Goal: Information Seeking & Learning: Learn about a topic

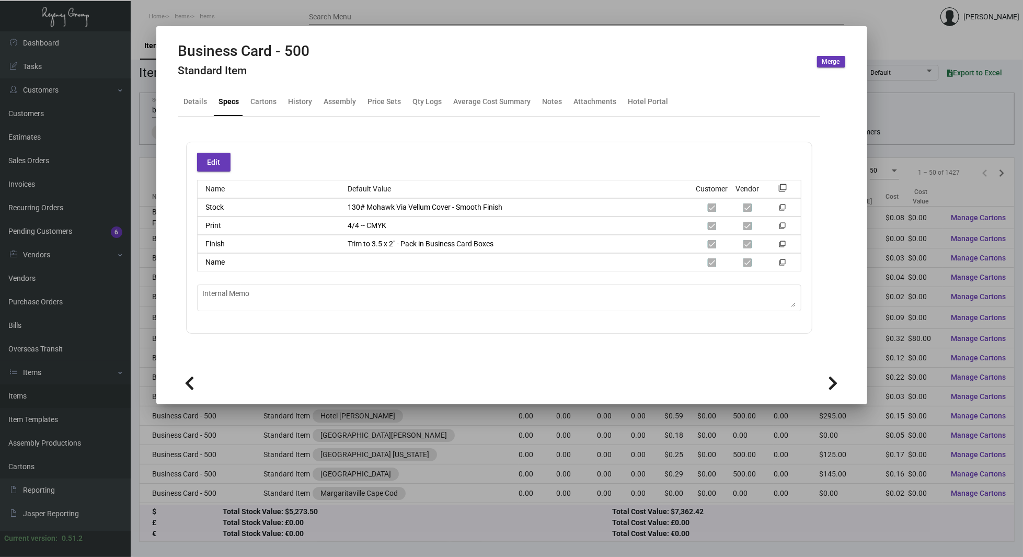
click at [361, 408] on div at bounding box center [511, 278] width 1023 height 557
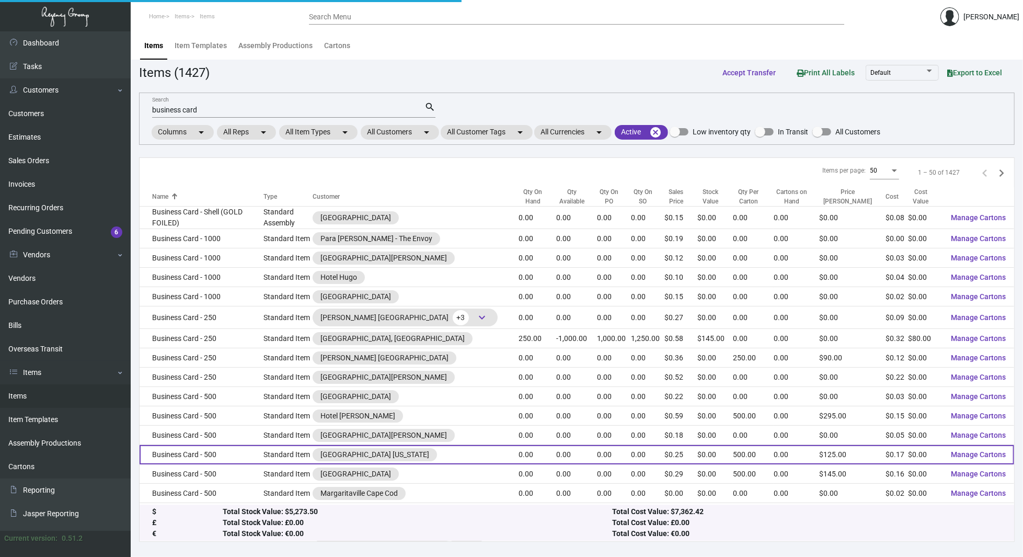
click at [371, 464] on td "[GEOGRAPHIC_DATA] [US_STATE]" at bounding box center [416, 454] width 206 height 19
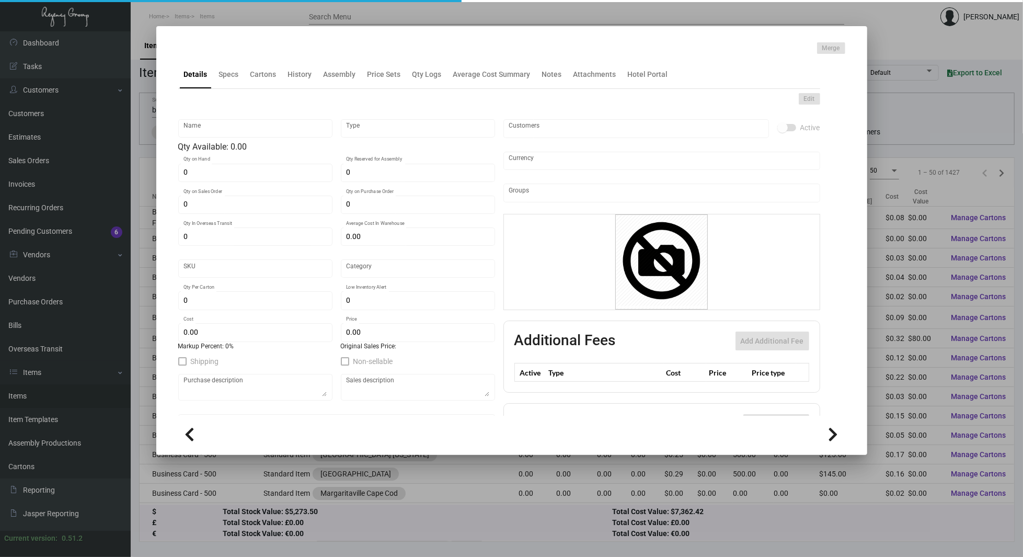
click at [72, 155] on div at bounding box center [511, 278] width 1023 height 557
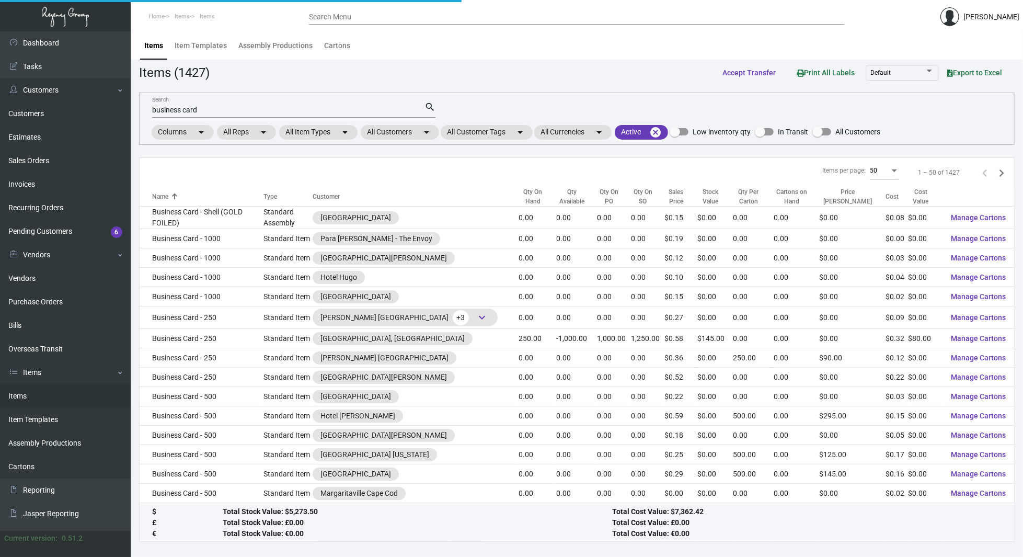
click at [44, 395] on link "Items" at bounding box center [65, 396] width 131 height 24
click at [275, 111] on input "business card" at bounding box center [288, 110] width 272 height 8
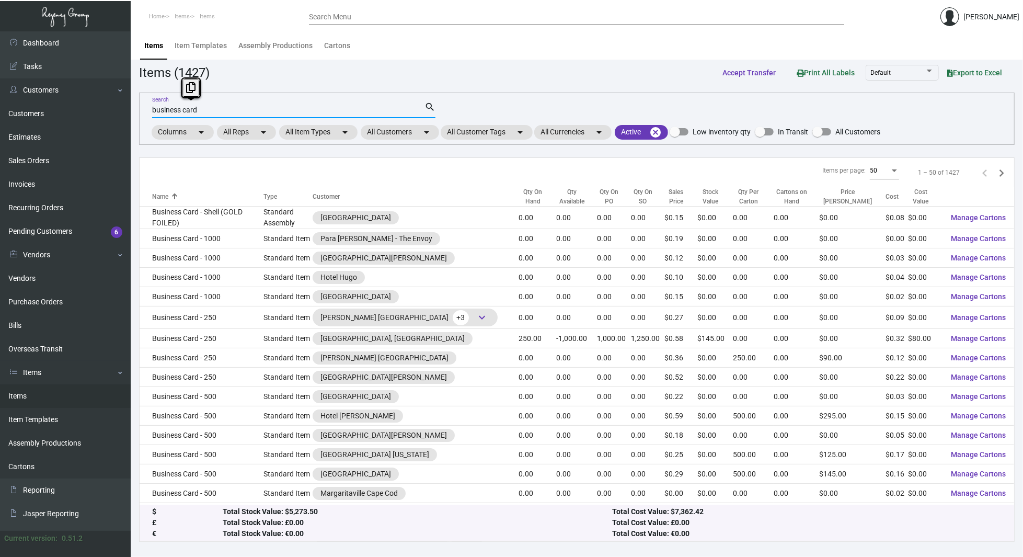
click at [275, 111] on input "business card" at bounding box center [288, 110] width 272 height 8
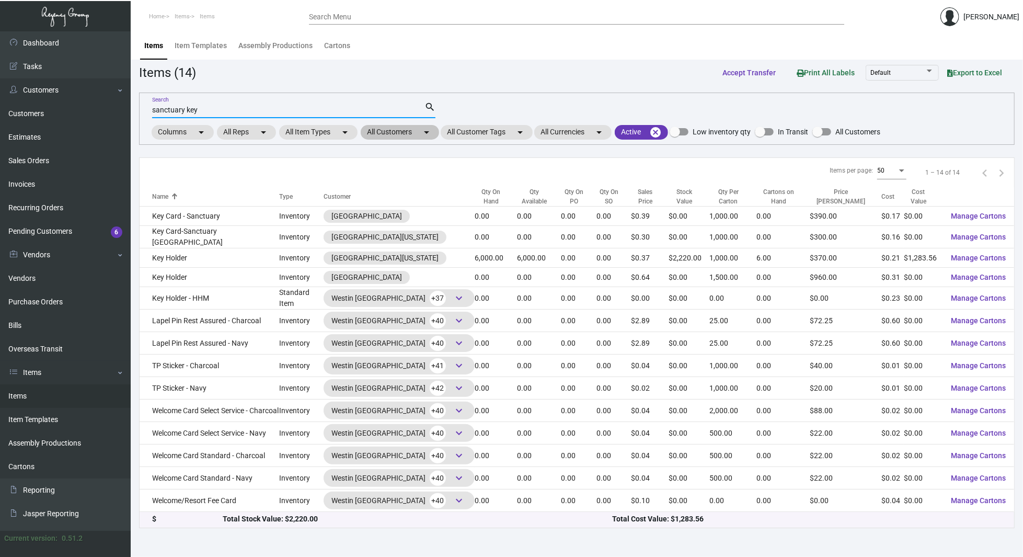
type input "sanctuary key"
click at [407, 132] on mat-chip "All Customers arrow_drop_down" at bounding box center [400, 132] width 78 height 15
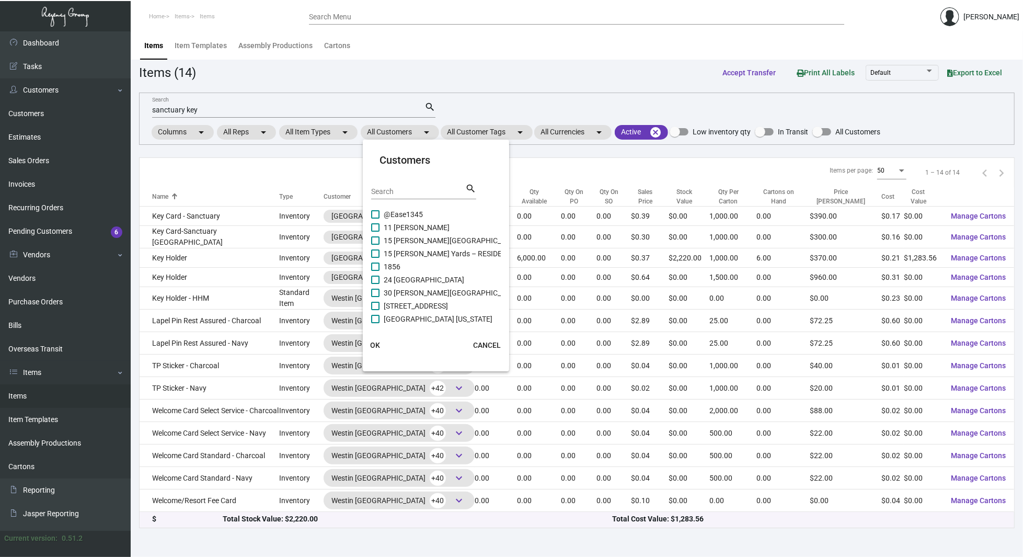
click at [410, 193] on input "Search" at bounding box center [418, 192] width 94 height 8
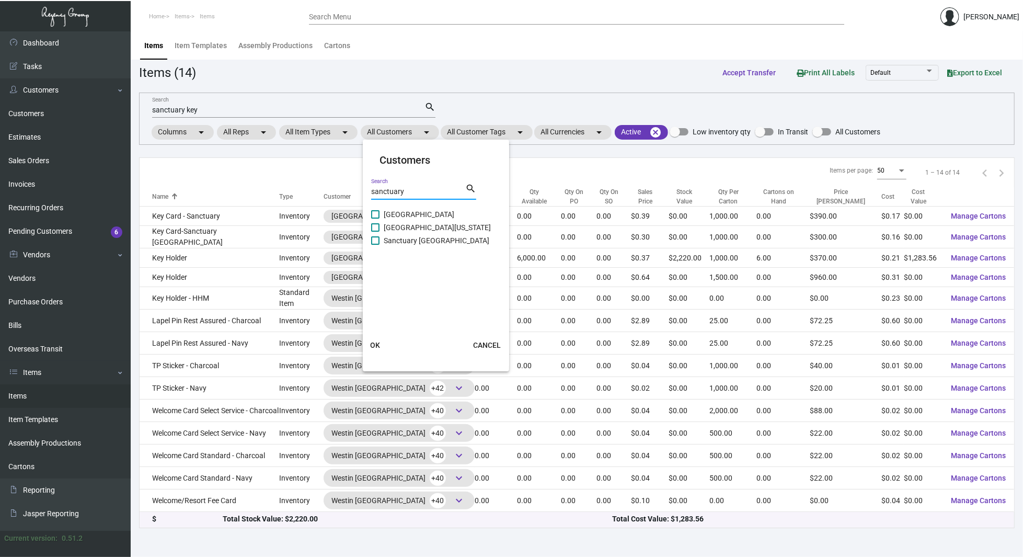
type input "sanctuary"
click at [408, 210] on span "[GEOGRAPHIC_DATA]" at bounding box center [419, 214] width 71 height 13
click at [375, 218] on input "[GEOGRAPHIC_DATA]" at bounding box center [375, 218] width 1 height 1
checkbox input "true"
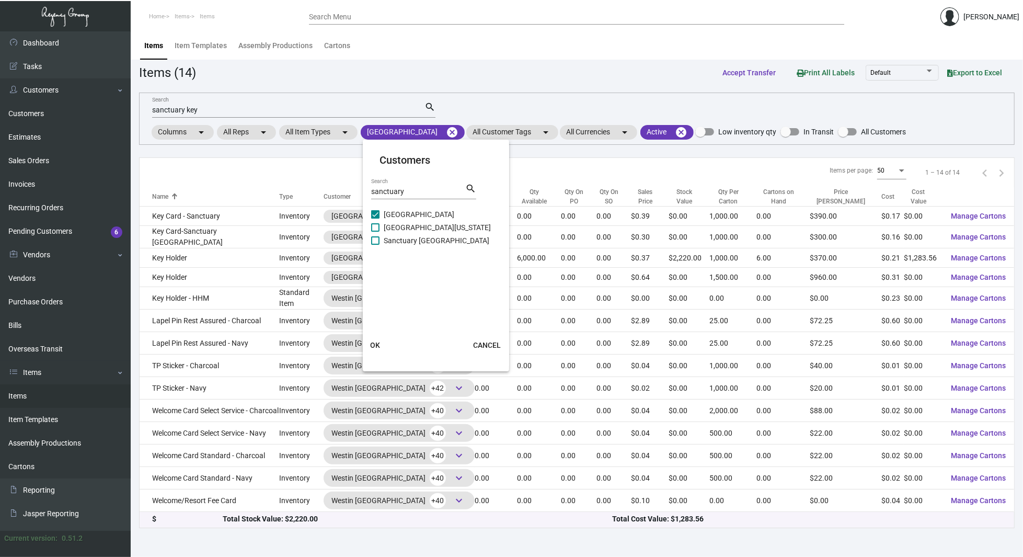
click at [373, 341] on span "OK" at bounding box center [376, 345] width 10 height 8
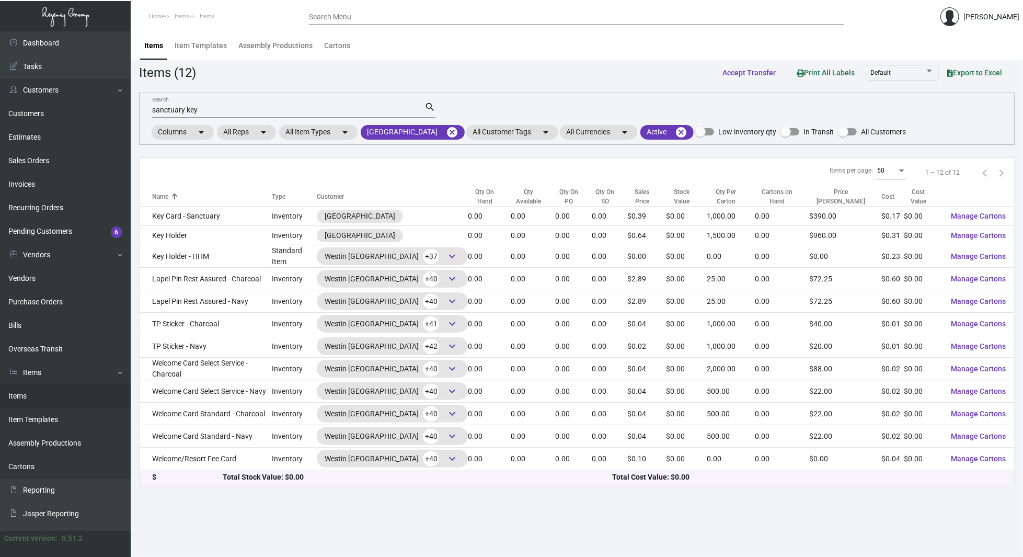
click at [224, 107] on input "sanctuary key" at bounding box center [288, 110] width 272 height 8
type input "key"
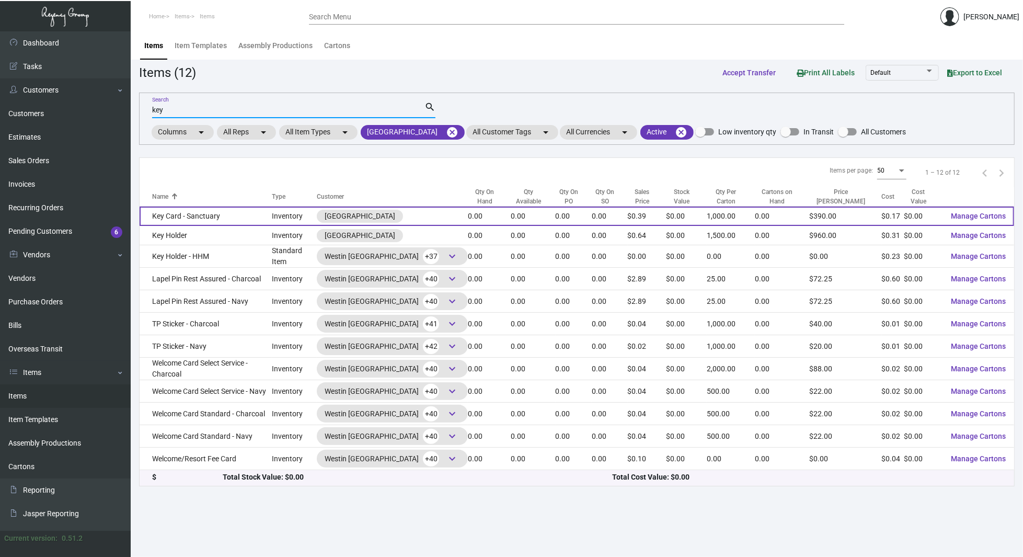
click at [229, 216] on td "Key Card - Sanctuary" at bounding box center [206, 215] width 132 height 19
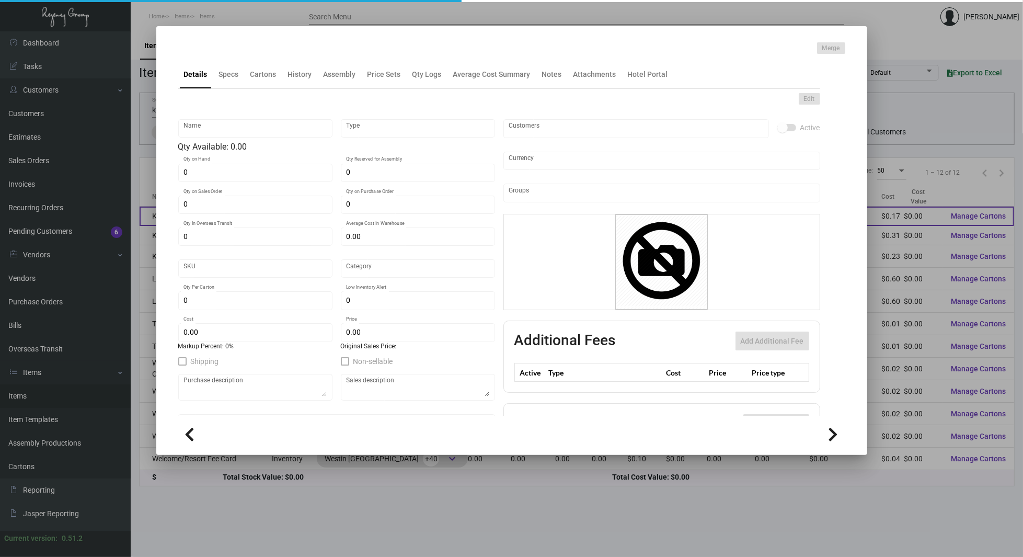
type input "Key Card - Sanctuary"
type input "Inventory"
type input "$ 0.17034"
type input "SBR-KC"
type input "Overseas"
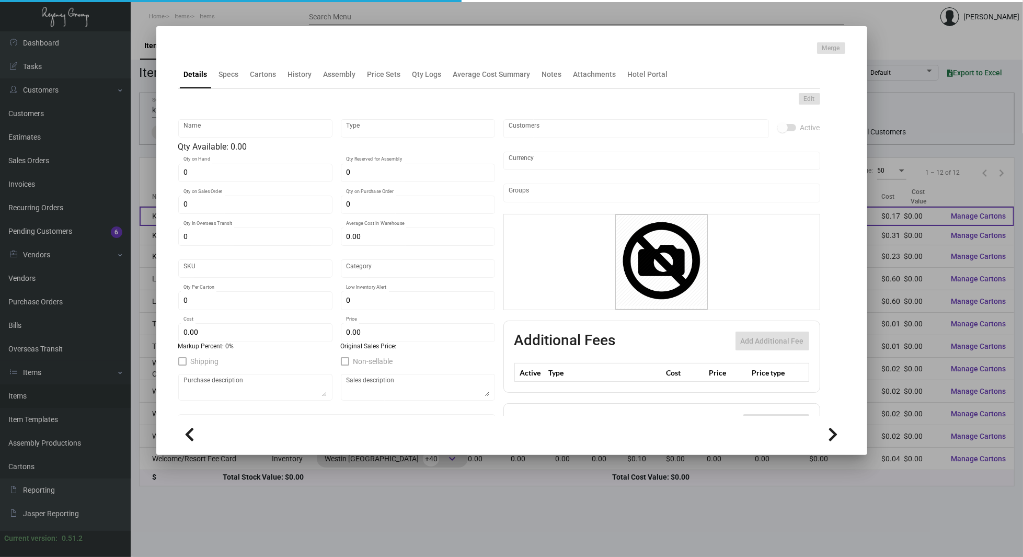
type input "1,000"
type input "$ 0.167"
type input "$ 0.39"
checkbox input "true"
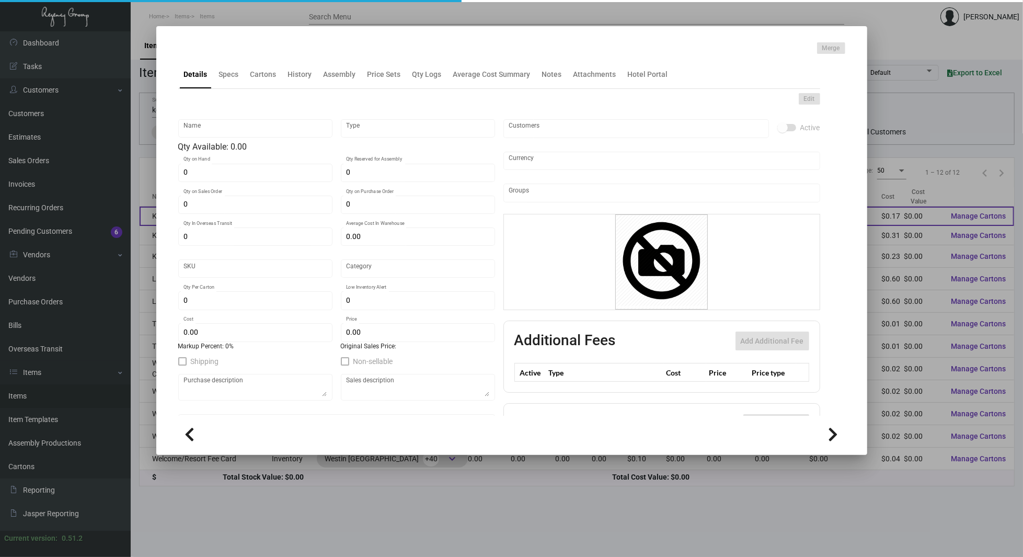
type input "United States Dollar $"
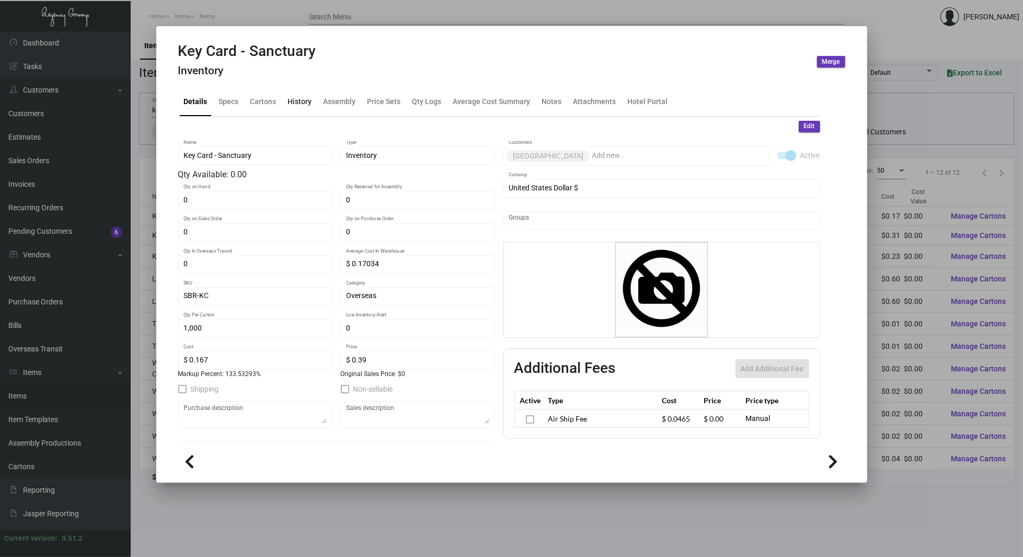
click at [306, 102] on div "History" at bounding box center [300, 101] width 24 height 11
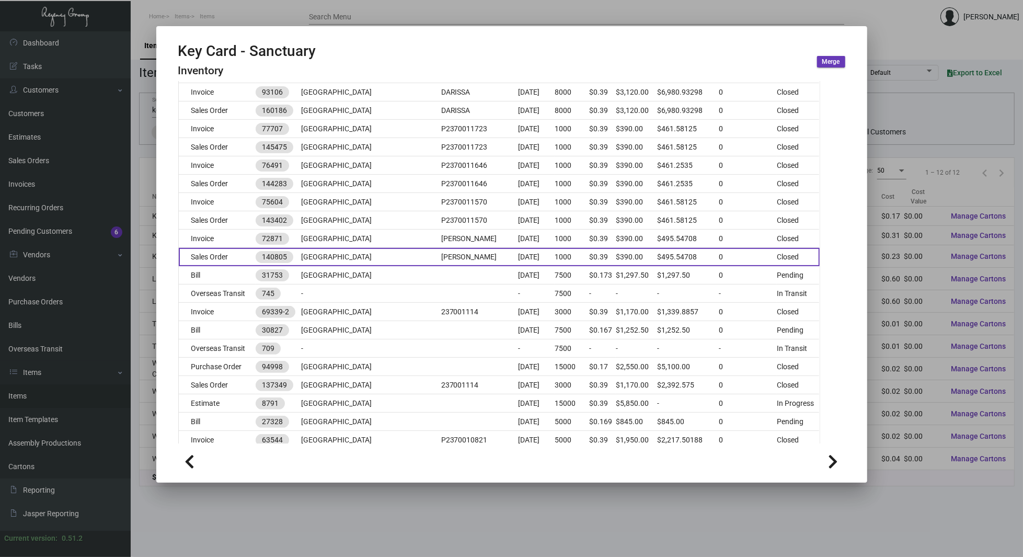
scroll to position [182, 0]
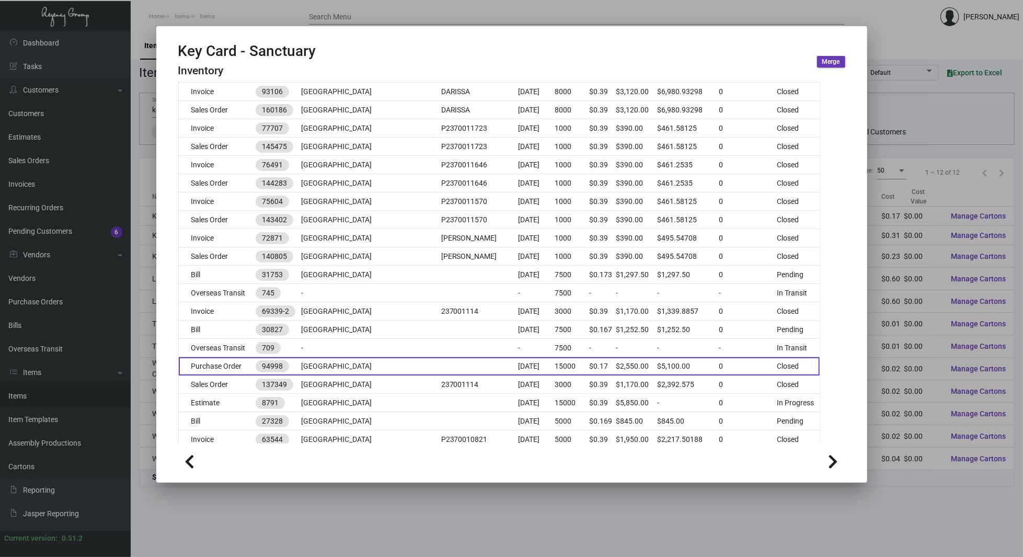
click at [343, 364] on td "[GEOGRAPHIC_DATA]" at bounding box center [371, 366] width 140 height 18
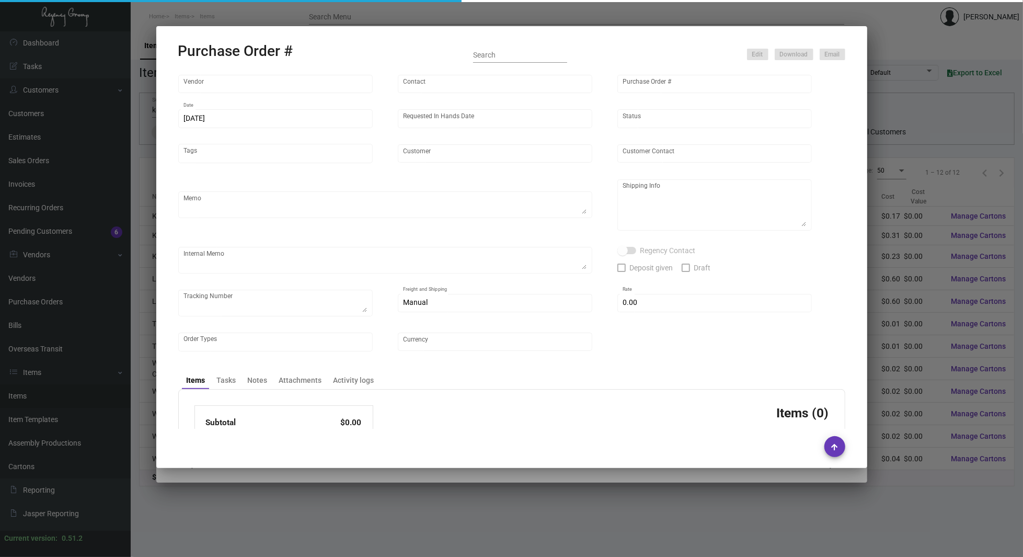
type input "Nexqo"
type input "[PERSON_NAME]"
type input "94998"
type input "[DATE]"
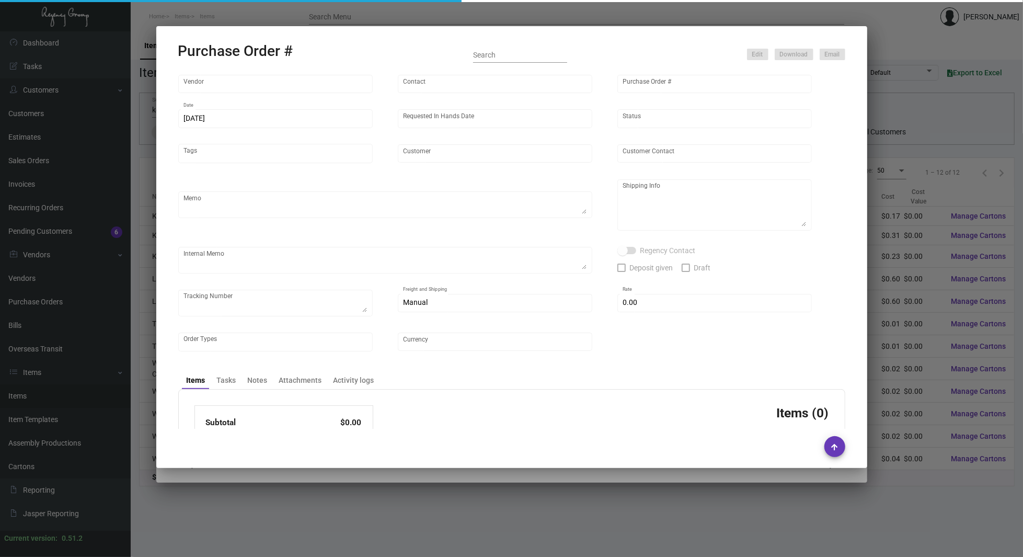
type input "[GEOGRAPHIC_DATA]"
type textarea "AIR 7500 to LA BOAT 7500 to [GEOGRAPHIC_DATA]."
type textarea "Regency Group NJ - [PERSON_NAME] [STREET_ADDRESS]"
checkbox input "true"
type input "$ 0.00"
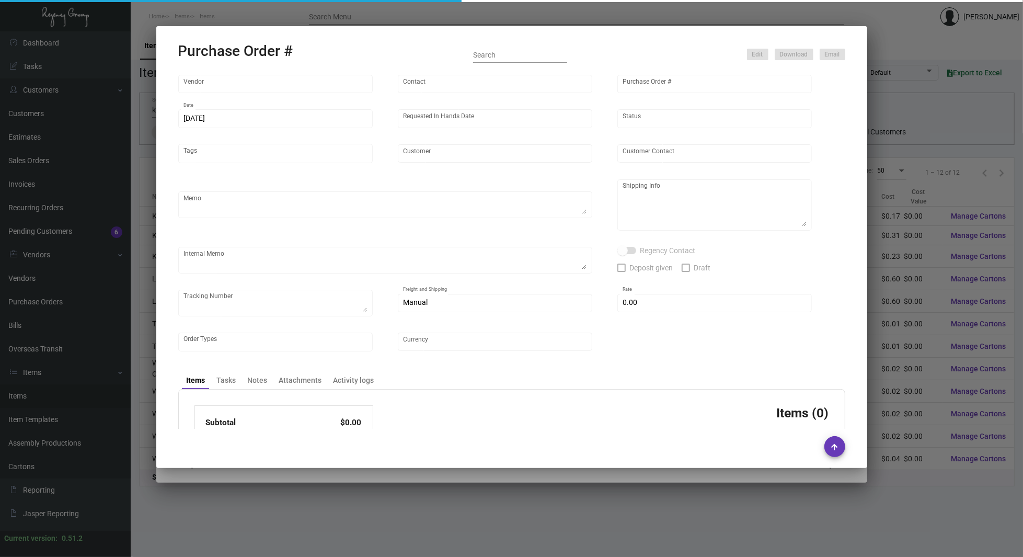
type input "United States Dollar $"
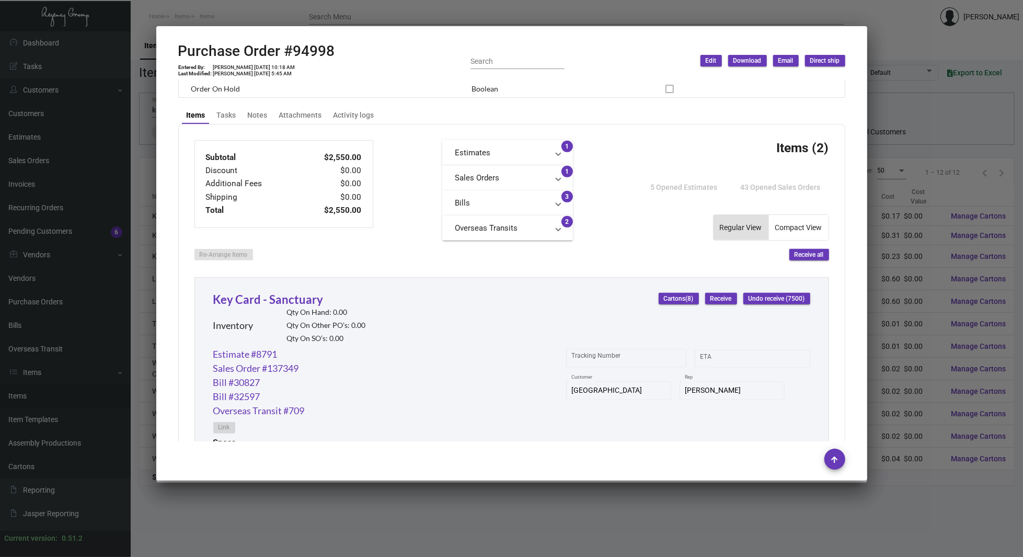
scroll to position [611, 0]
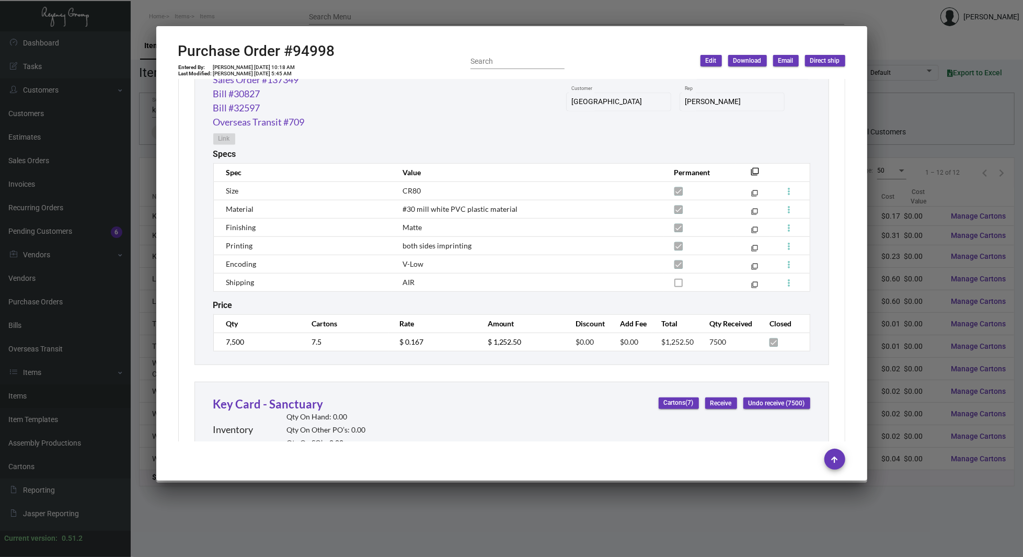
click at [747, 166] on th "filter_none" at bounding box center [752, 172] width 34 height 18
click at [751, 170] on mat-icon "filter_none" at bounding box center [755, 174] width 8 height 8
click at [88, 193] on div at bounding box center [511, 278] width 1023 height 557
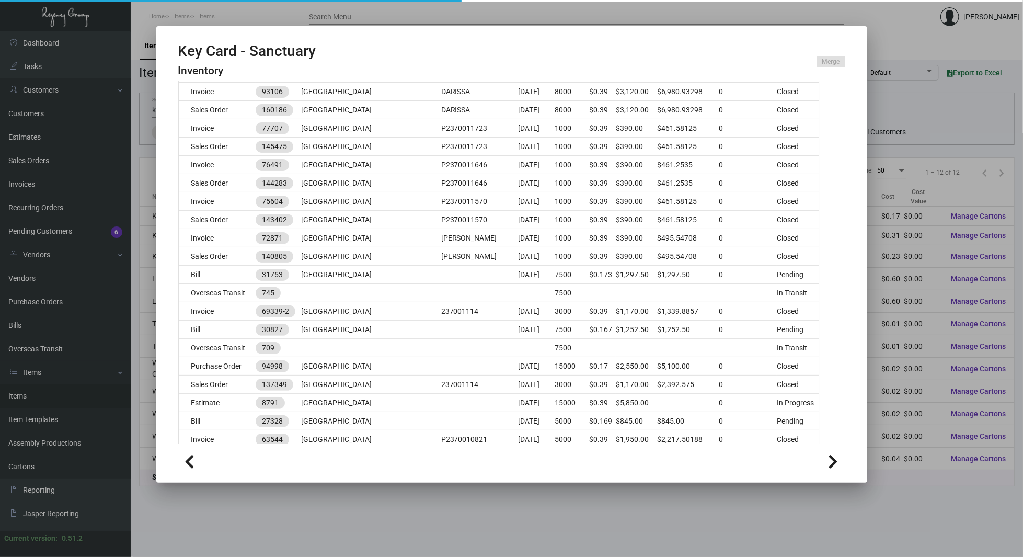
click at [88, 193] on div at bounding box center [511, 278] width 1023 height 557
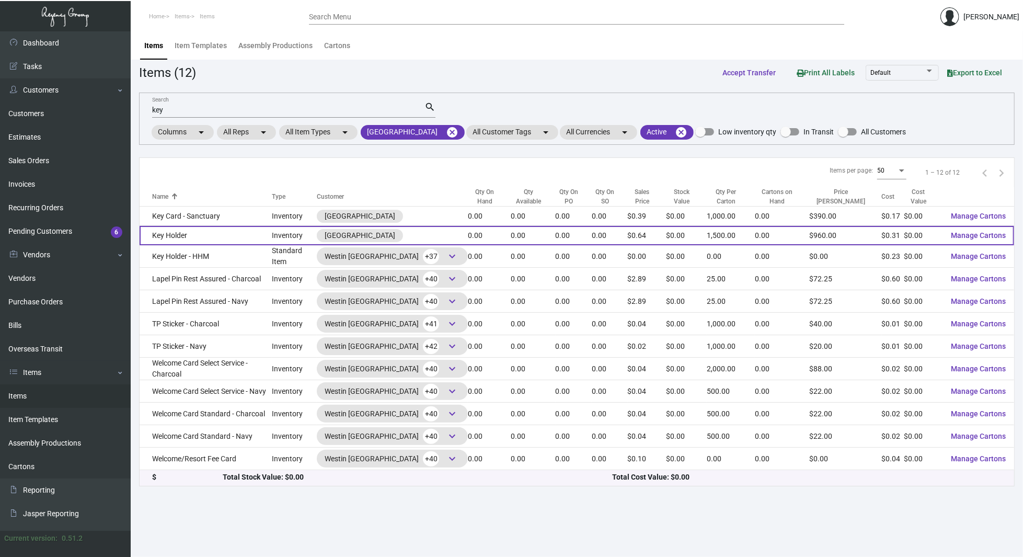
click at [219, 239] on td "Key Holder" at bounding box center [206, 235] width 132 height 19
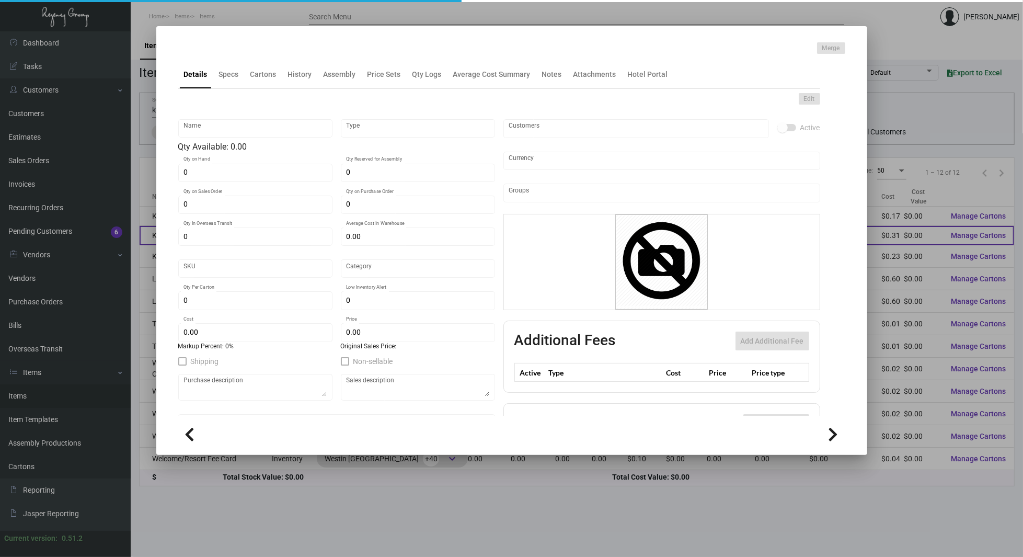
type input "Key Holder"
type input "Inventory"
type input "$ 0.03867"
type input "SBR-Key Holder-26"
type input "Standard"
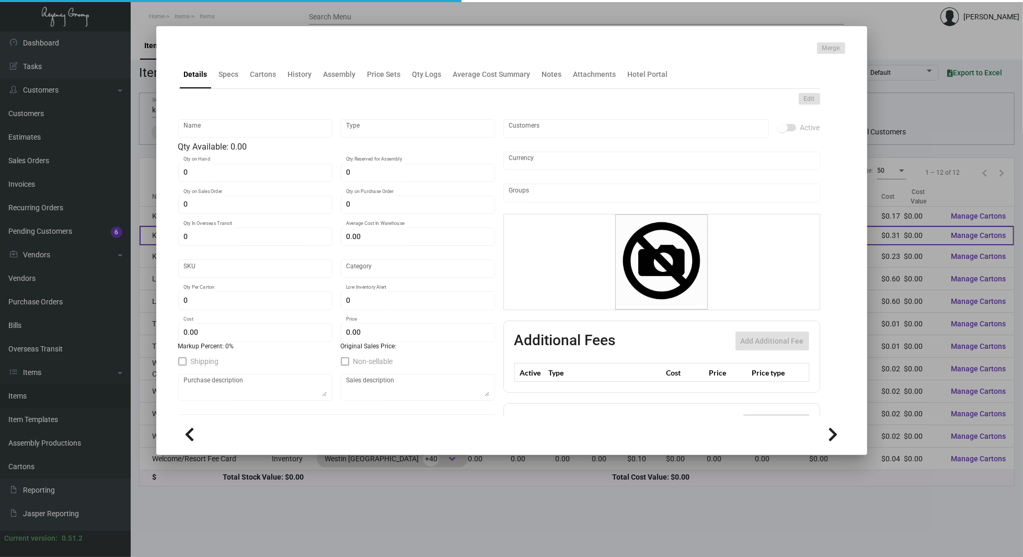
type input "1,500"
type input "1,000"
type input "$ 0.3096"
type input "$ 0.64"
checkbox input "true"
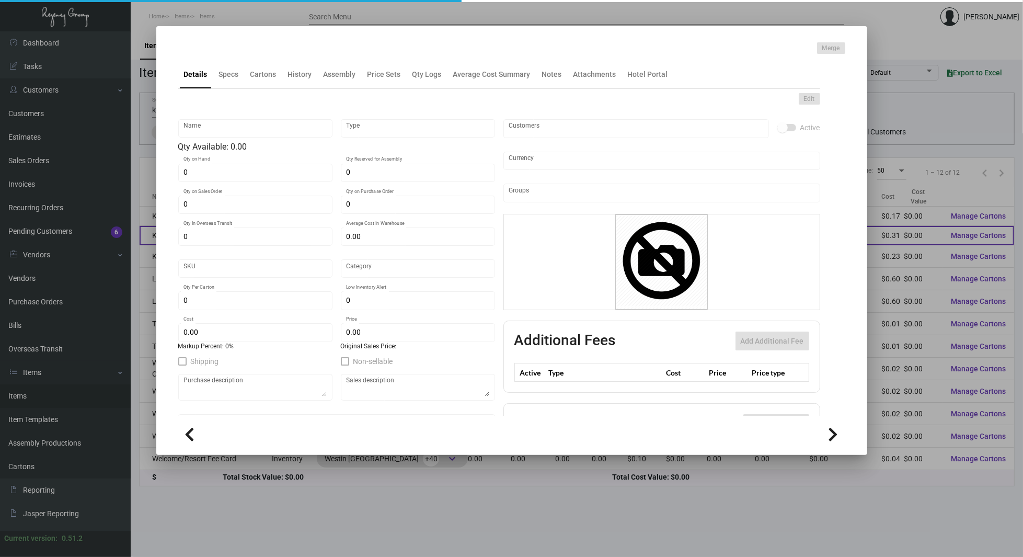
checkbox input "true"
type input "United States Dollar $"
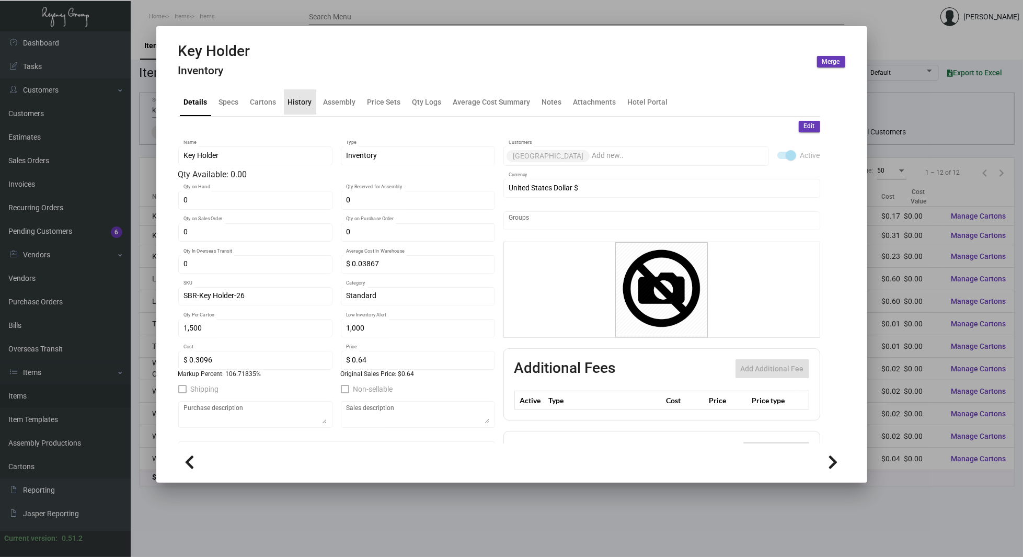
click at [302, 103] on div "History" at bounding box center [300, 101] width 24 height 11
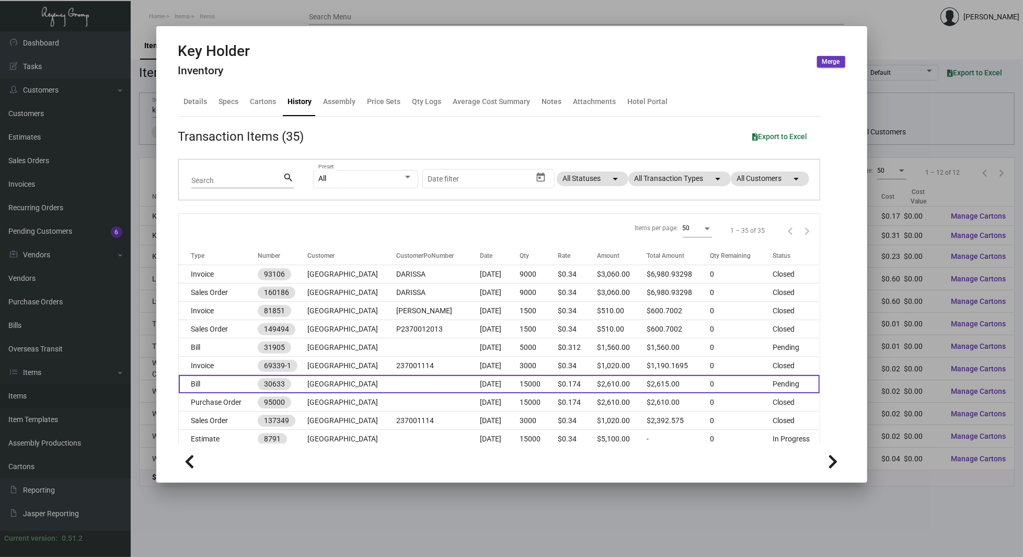
scroll to position [51, 0]
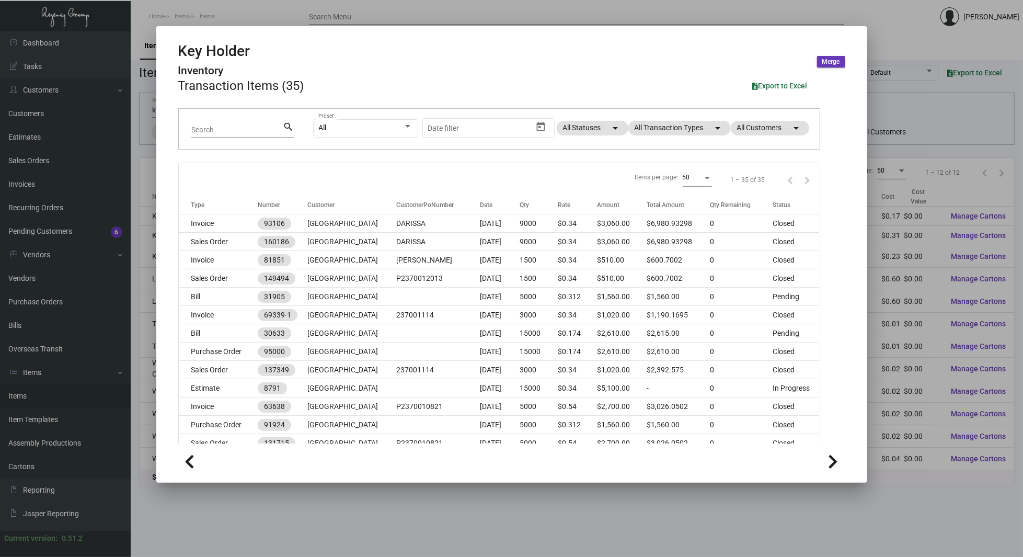
click at [141, 187] on div at bounding box center [511, 278] width 1023 height 557
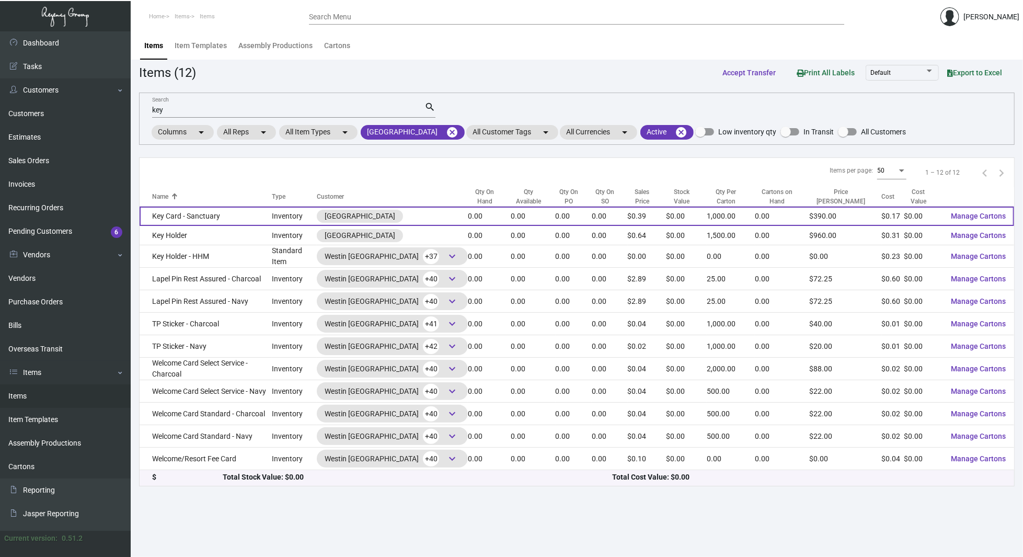
click at [249, 216] on td "Key Card - Sanctuary" at bounding box center [206, 215] width 132 height 19
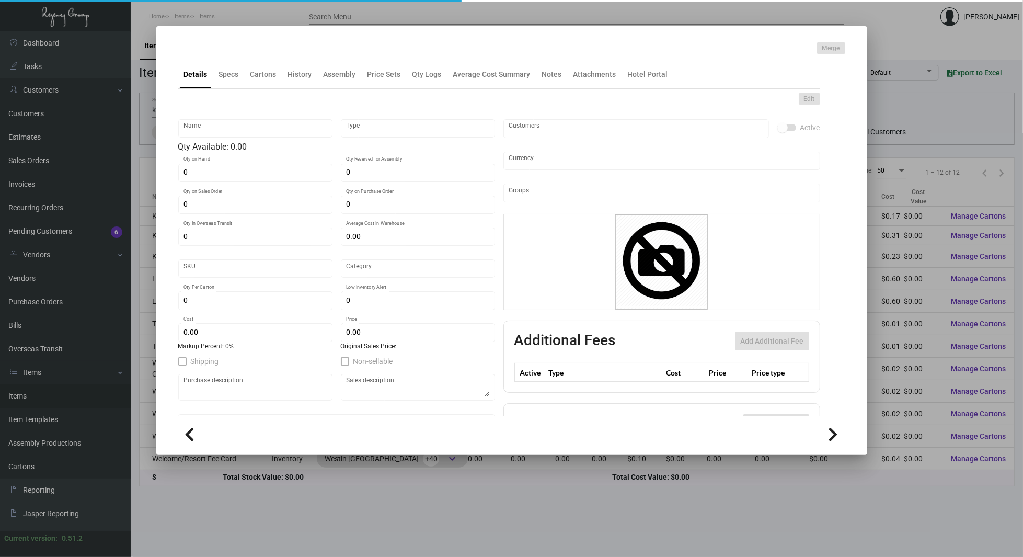
type input "Key Card - Sanctuary"
type input "Inventory"
type input "$ 0.17034"
type input "SBR-KC"
type input "Overseas"
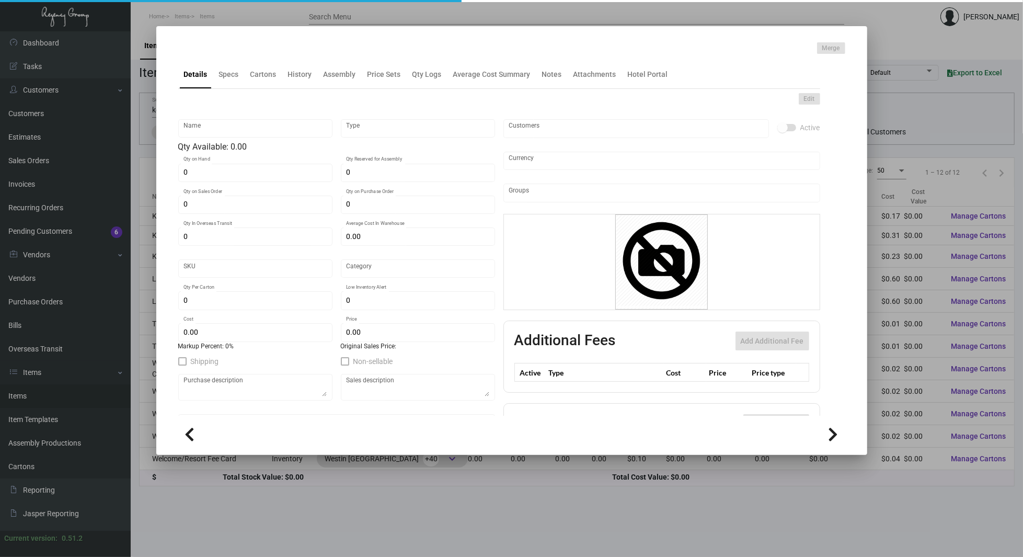
type input "1,000"
type input "$ 0.167"
type input "$ 0.39"
checkbox input "true"
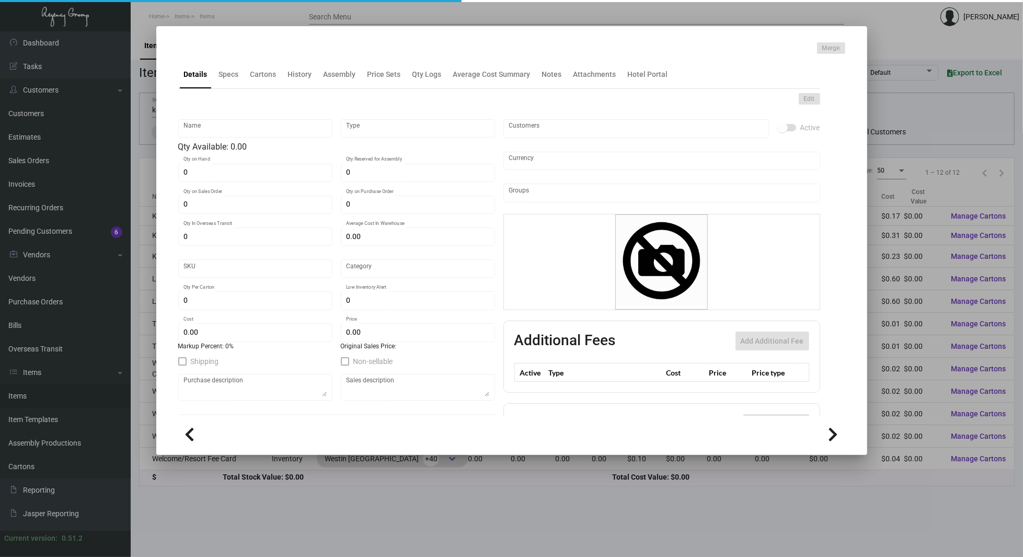
type input "United States Dollar $"
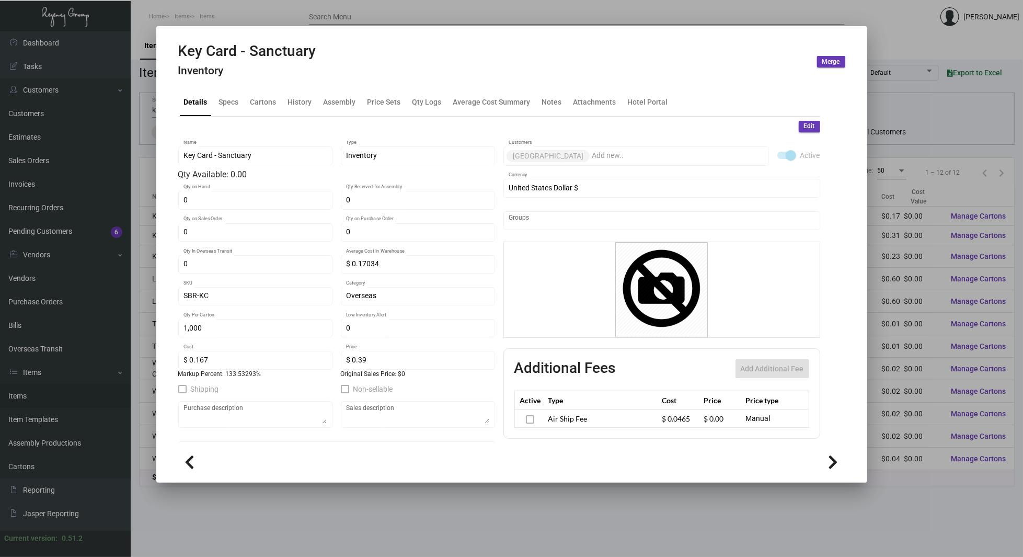
click at [298, 77] on div "Key Card - Sanctuary Inventory" at bounding box center [247, 61] width 138 height 39
click at [299, 96] on div "History" at bounding box center [300, 101] width 24 height 11
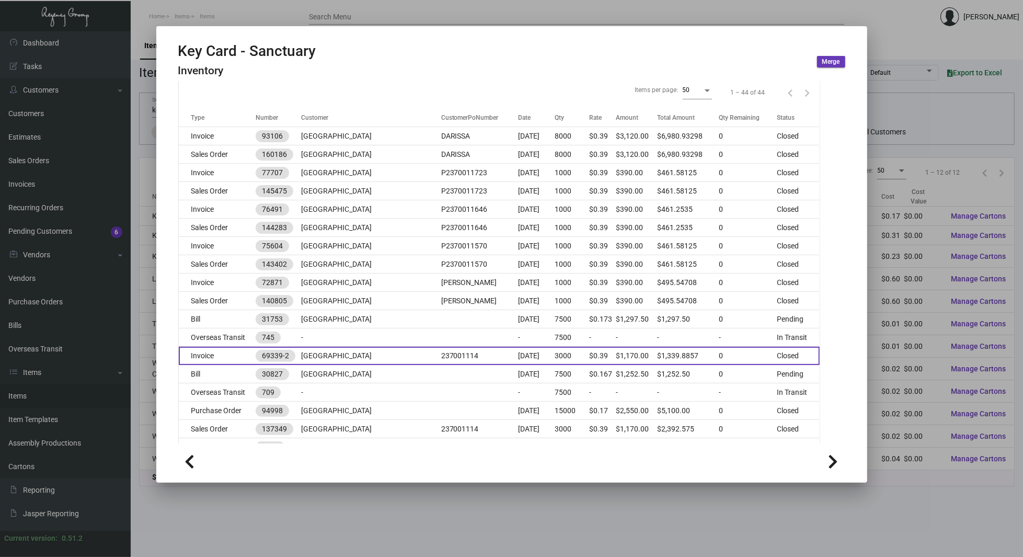
scroll to position [153, 0]
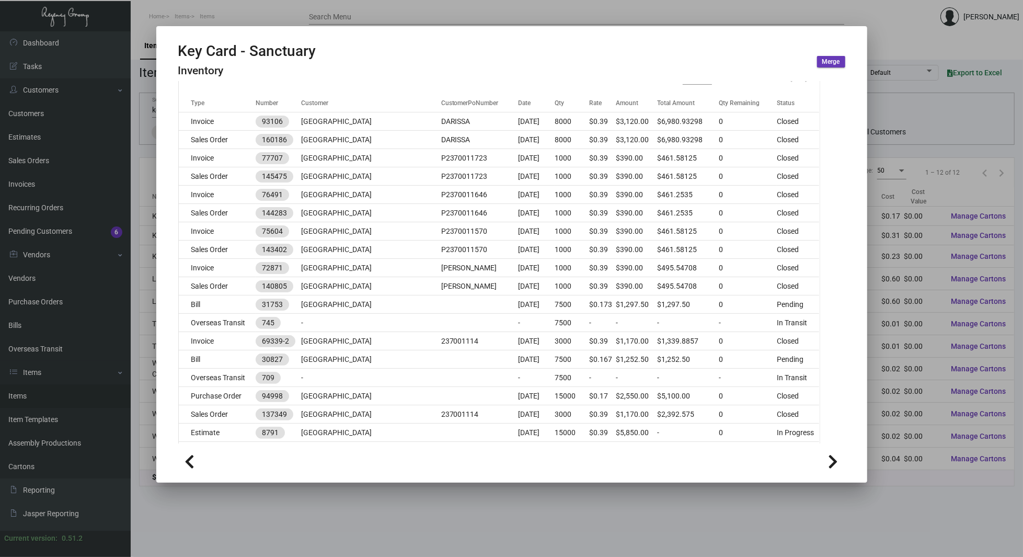
click at [114, 176] on div at bounding box center [511, 278] width 1023 height 557
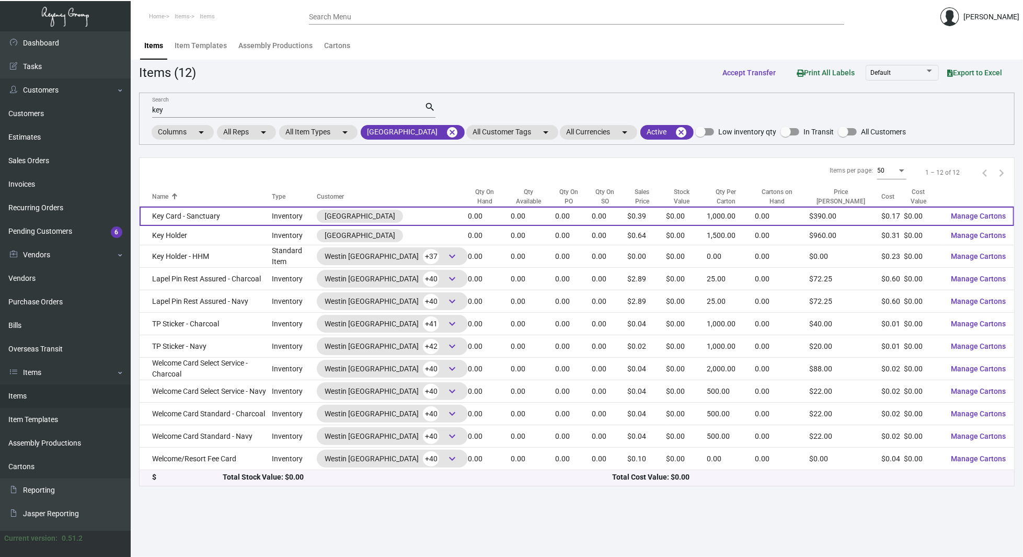
click at [212, 221] on td "Key Card - Sanctuary" at bounding box center [206, 215] width 132 height 19
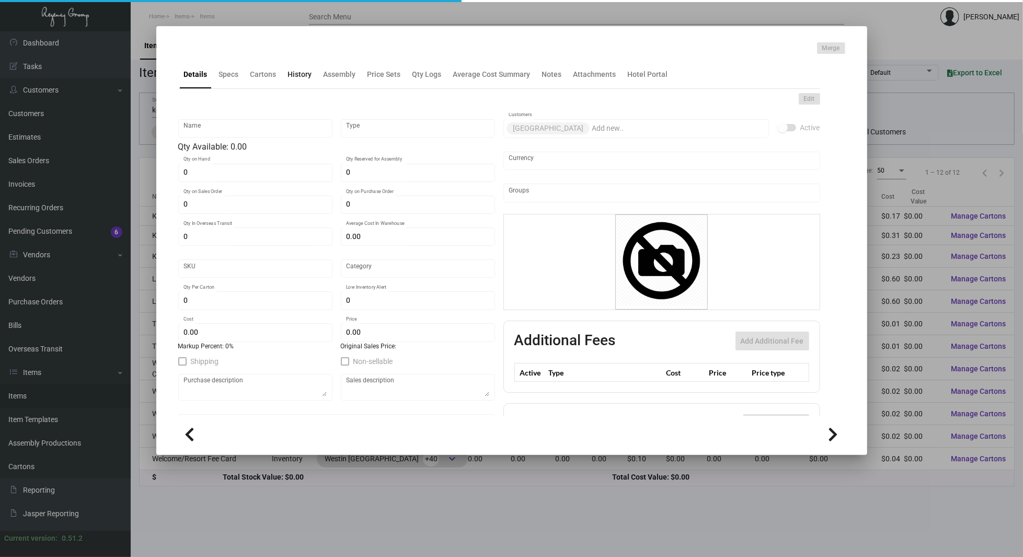
click at [295, 84] on div "History" at bounding box center [300, 74] width 32 height 25
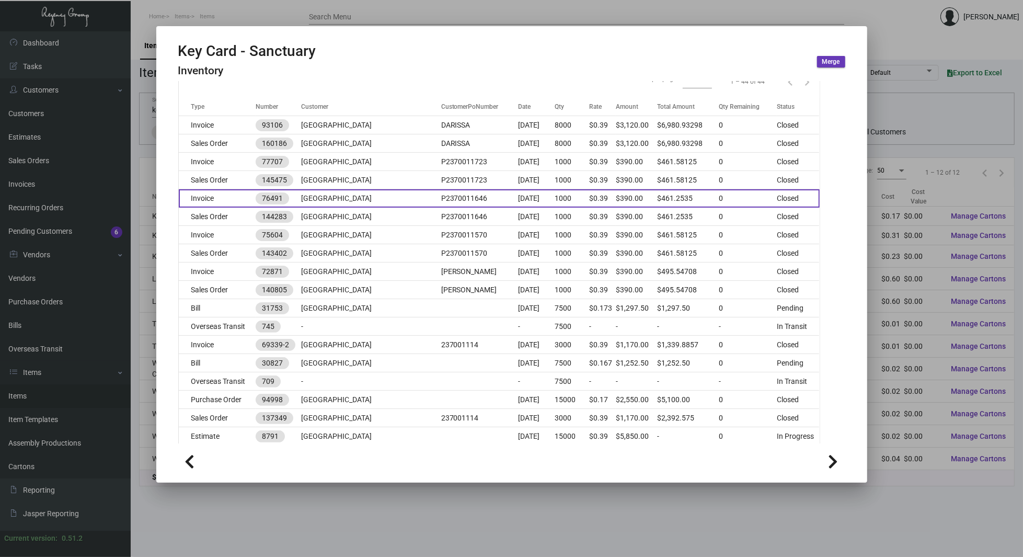
scroll to position [149, 0]
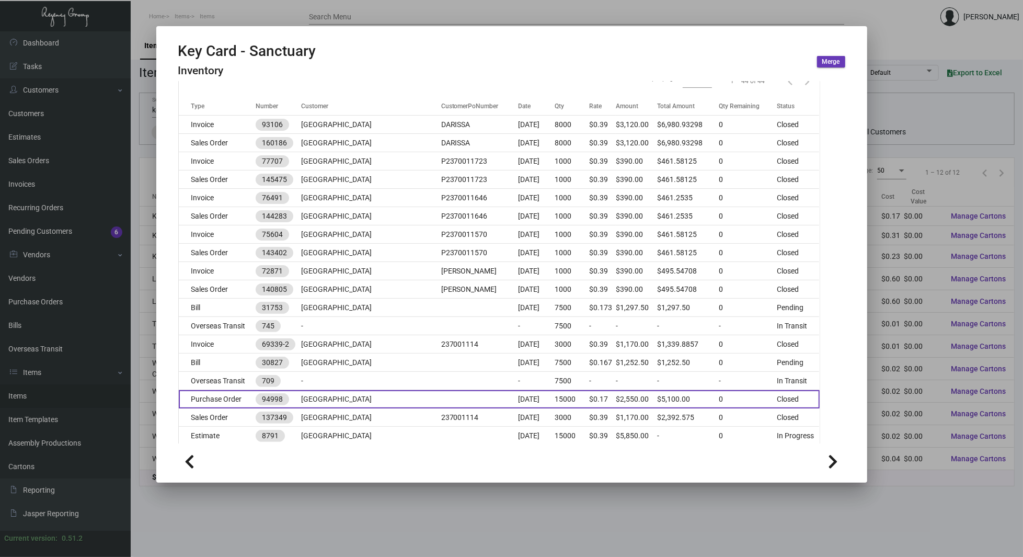
click at [372, 402] on td "[GEOGRAPHIC_DATA]" at bounding box center [371, 399] width 140 height 18
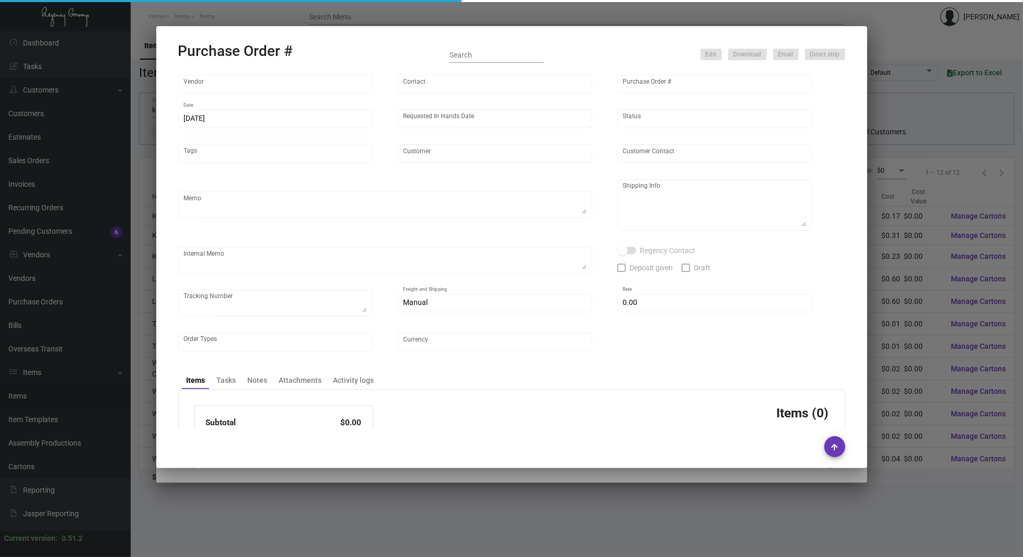
type input "Nexqo"
type input "[PERSON_NAME]"
type input "94998"
type input "[DATE]"
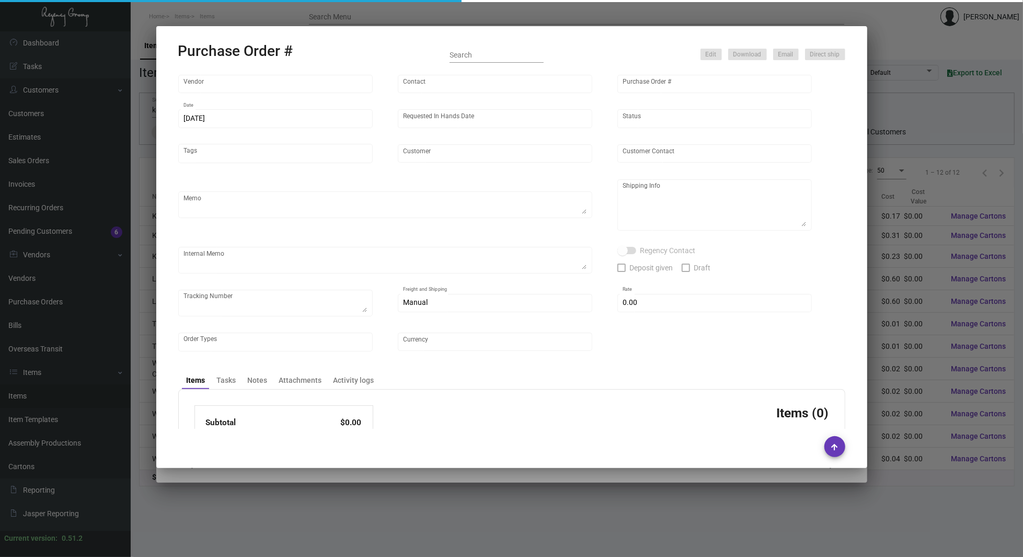
type input "[GEOGRAPHIC_DATA]"
type textarea "AIR 7500 to LA BOAT 7500 to [GEOGRAPHIC_DATA]."
type textarea "Regency Group NJ - [PERSON_NAME] [STREET_ADDRESS]"
checkbox input "true"
type input "$ 0.00"
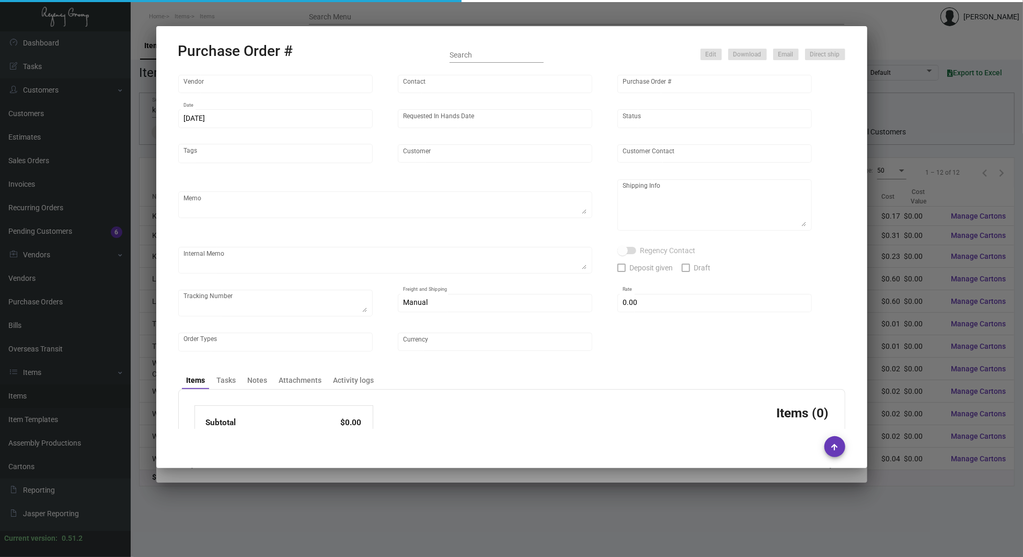
type input "United States Dollar $"
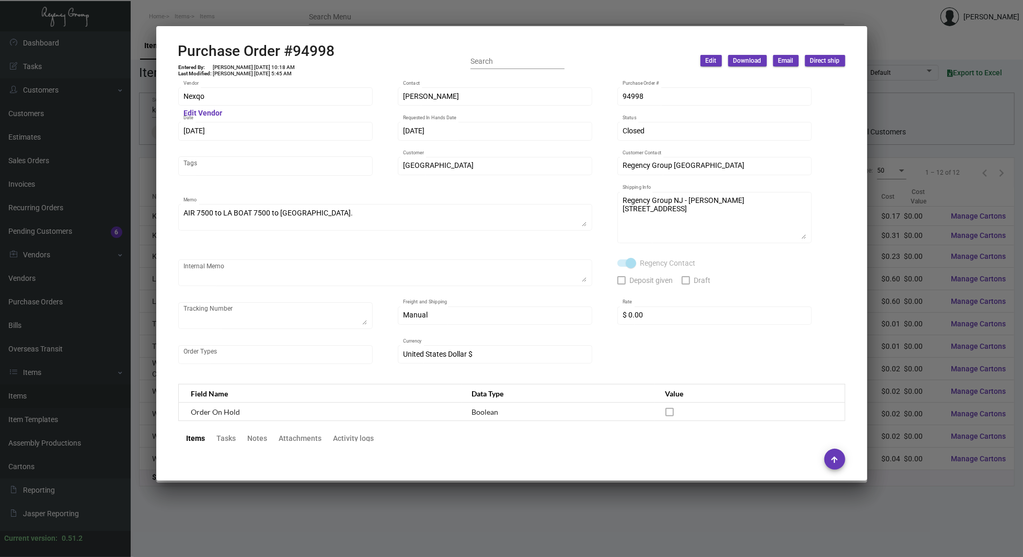
click at [131, 179] on div at bounding box center [511, 278] width 1023 height 557
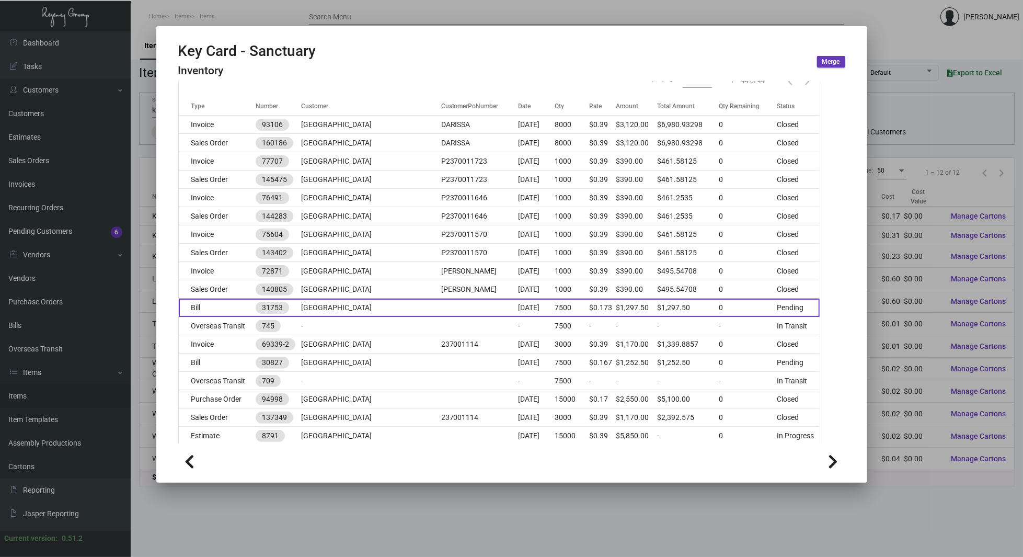
scroll to position [0, 0]
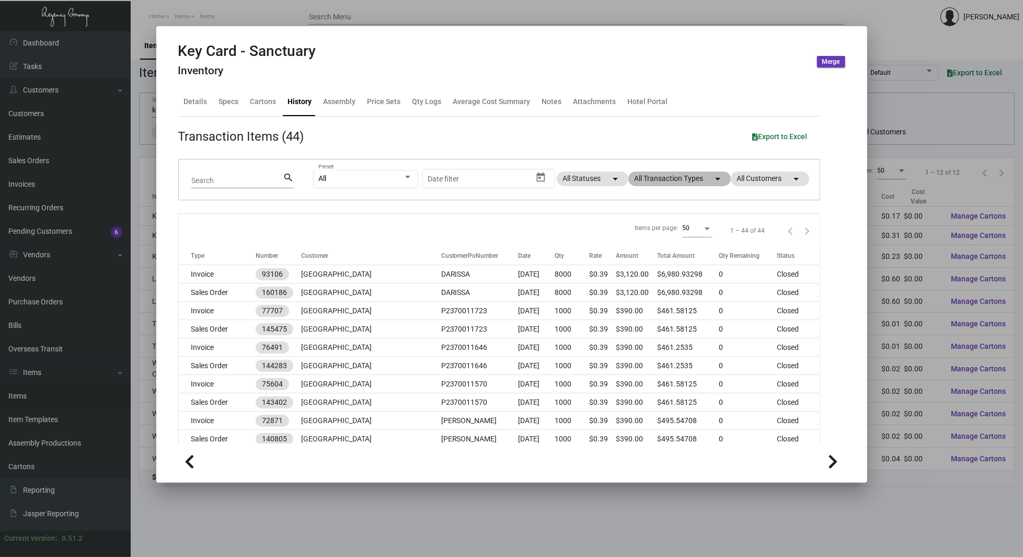
click at [656, 173] on mat-chip "All Transaction Types arrow_drop_down" at bounding box center [679, 178] width 102 height 15
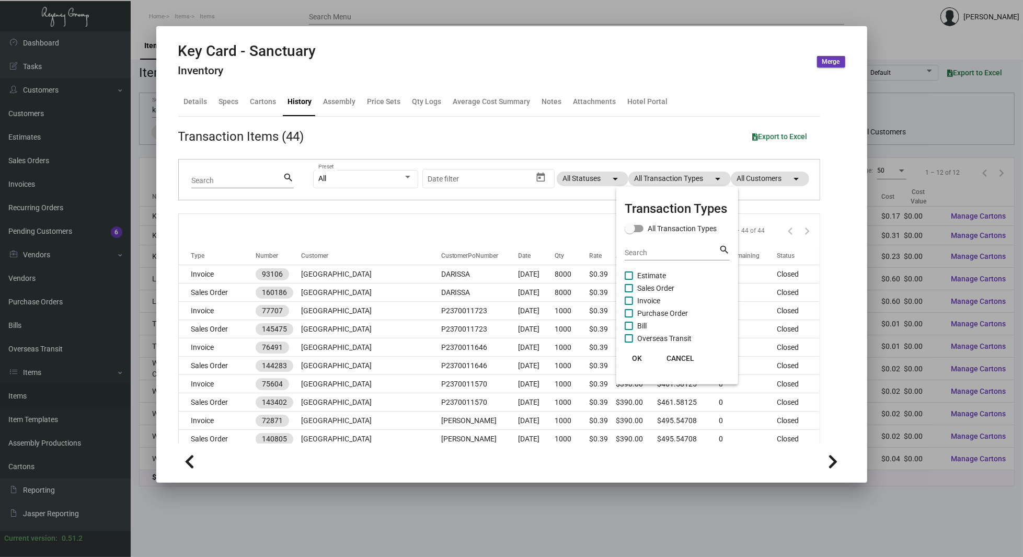
click at [647, 312] on span "Purchase Order" at bounding box center [662, 313] width 51 height 13
click at [629, 317] on input "Purchase Order" at bounding box center [628, 317] width 1 height 1
checkbox input "true"
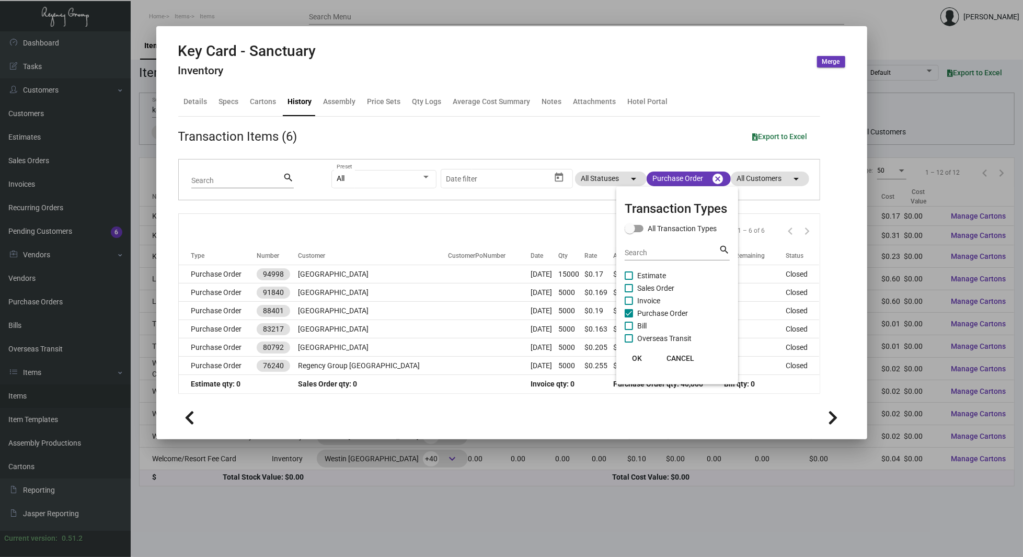
click at [638, 356] on span "OK" at bounding box center [637, 358] width 10 height 8
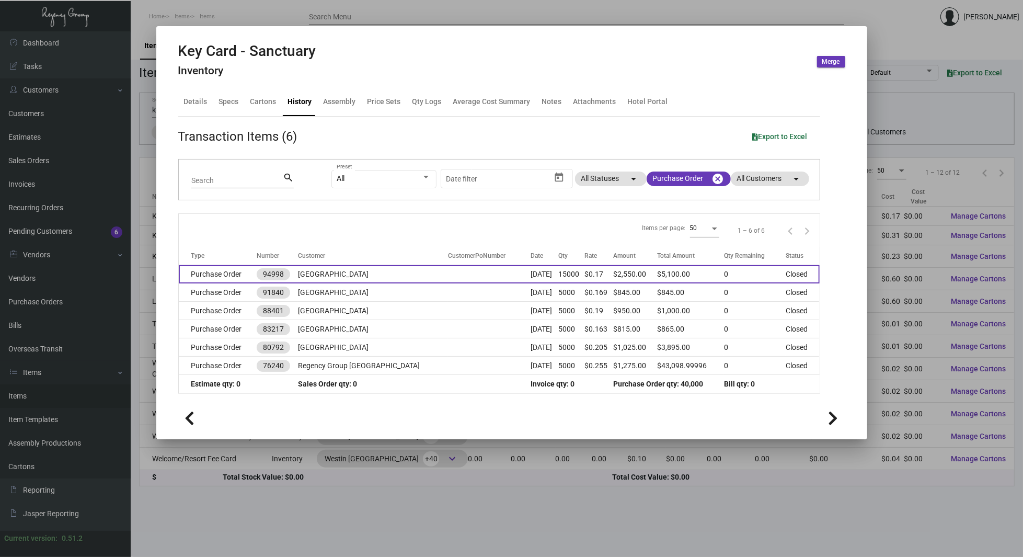
click at [530, 275] on td "[DATE]" at bounding box center [544, 274] width 28 height 18
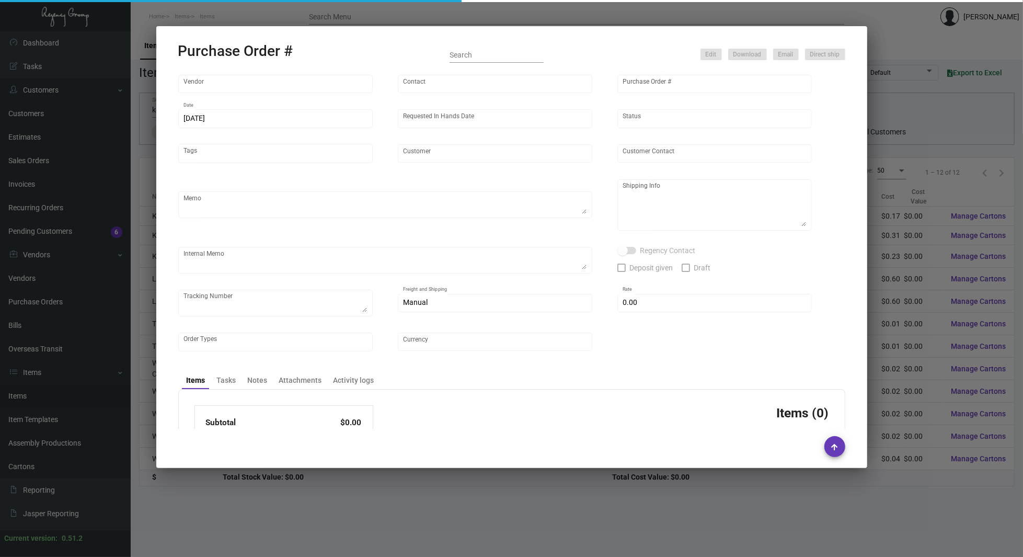
type input "Nexqo"
type input "[PERSON_NAME]"
type input "94998"
type input "[DATE]"
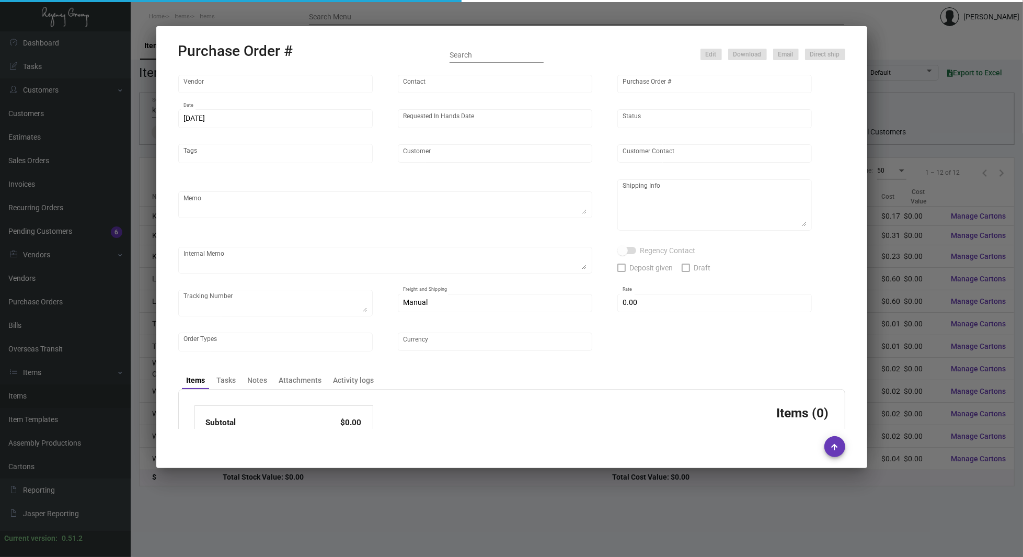
type input "[GEOGRAPHIC_DATA]"
type textarea "AIR 7500 to LA BOAT 7500 to [GEOGRAPHIC_DATA]."
type textarea "Regency Group NJ - [PERSON_NAME] [STREET_ADDRESS]"
checkbox input "true"
type input "$ 0.00"
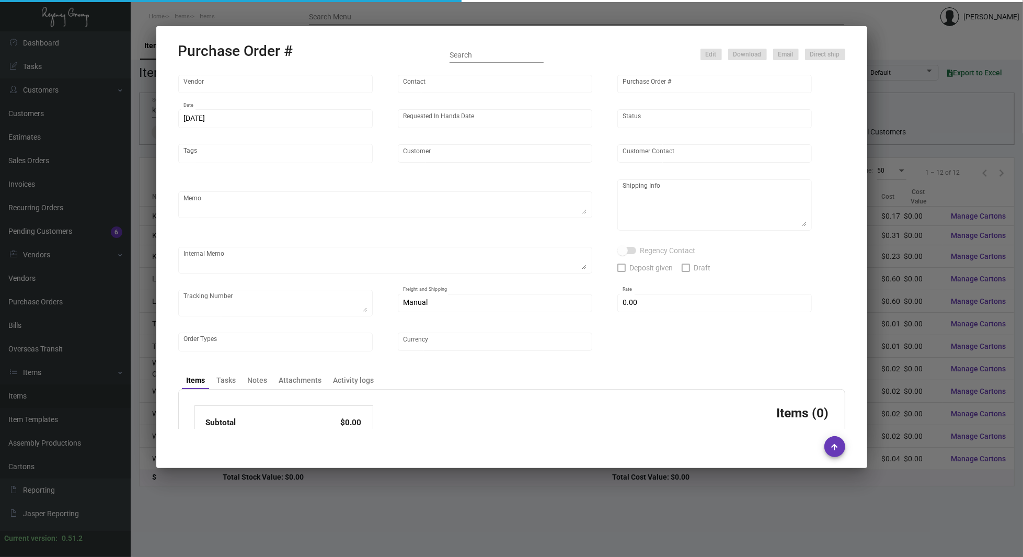
type input "United States Dollar $"
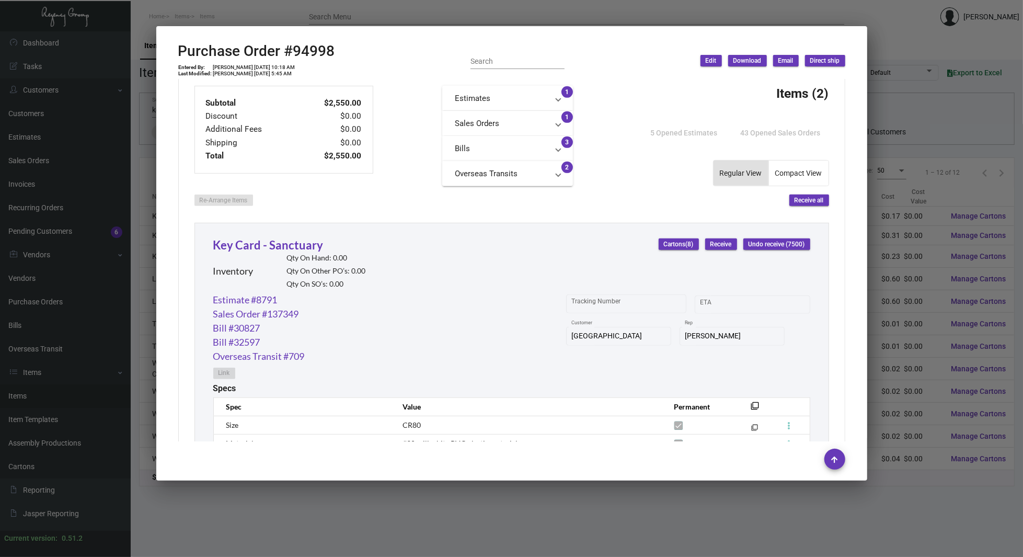
scroll to position [378, 0]
click at [67, 236] on div at bounding box center [511, 278] width 1023 height 557
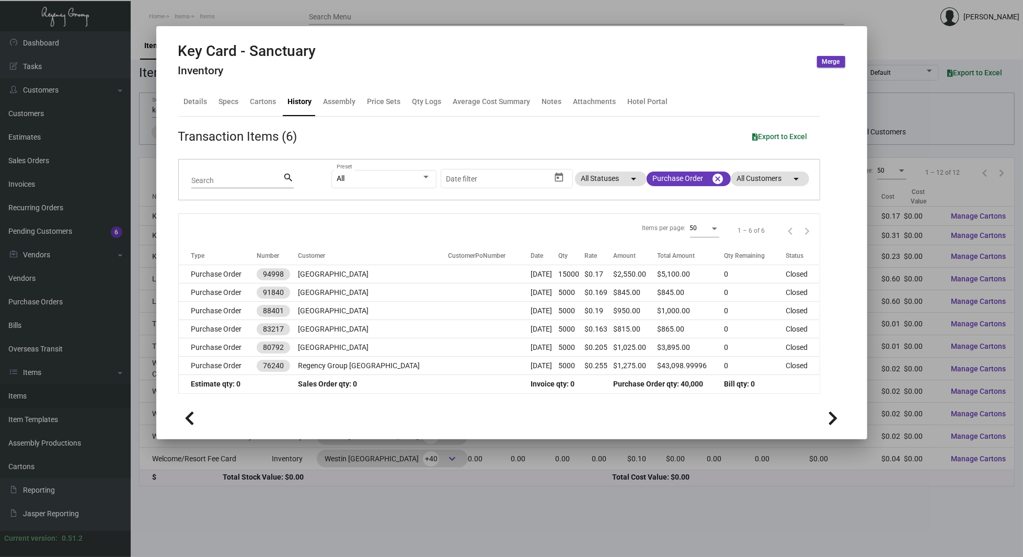
click at [16, 212] on div at bounding box center [511, 278] width 1023 height 557
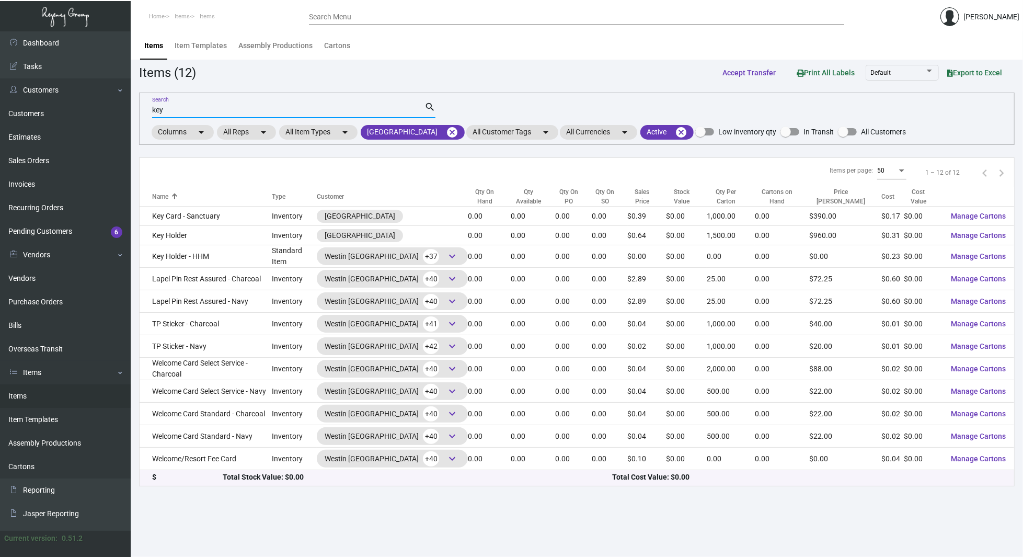
click at [191, 112] on input "key" at bounding box center [288, 110] width 272 height 8
type input "key holder"
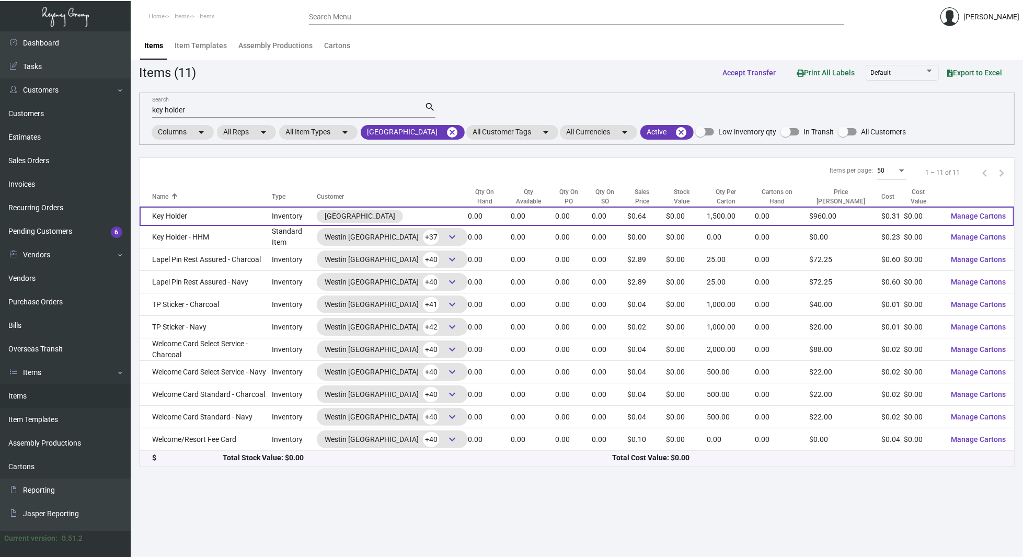
click at [210, 210] on td "Key Holder" at bounding box center [206, 215] width 132 height 19
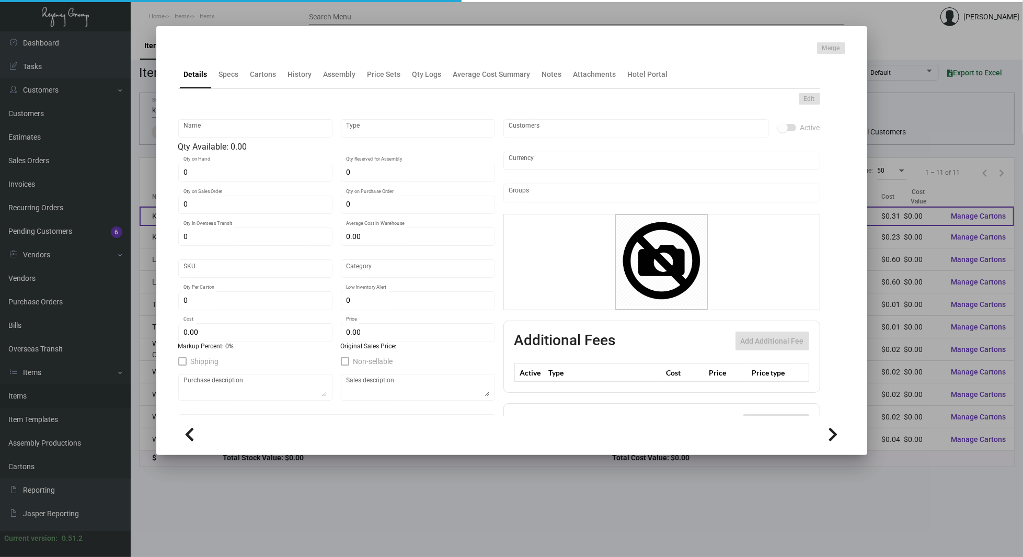
type input "Key Holder"
type input "Inventory"
type input "$ 0.03867"
type input "SBR-Key Holder-26"
type input "Standard"
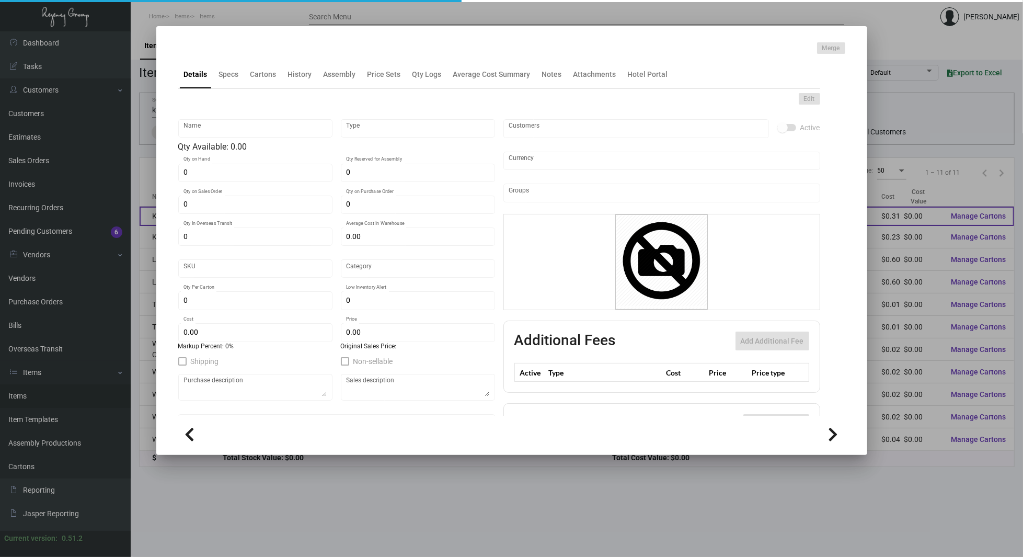
type input "1,500"
type input "1,000"
type input "$ 0.3096"
type input "$ 0.64"
checkbox input "true"
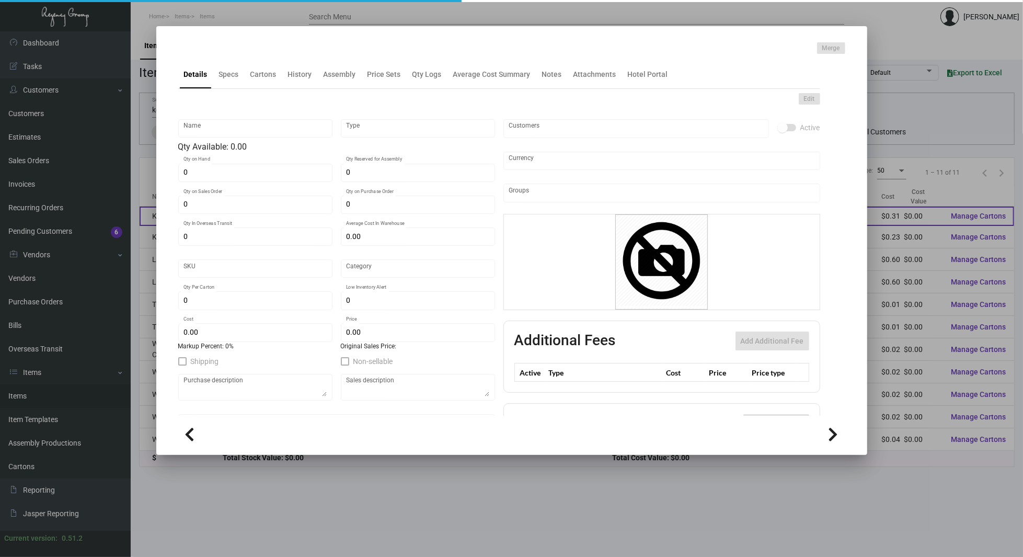
checkbox input "true"
type input "United States Dollar $"
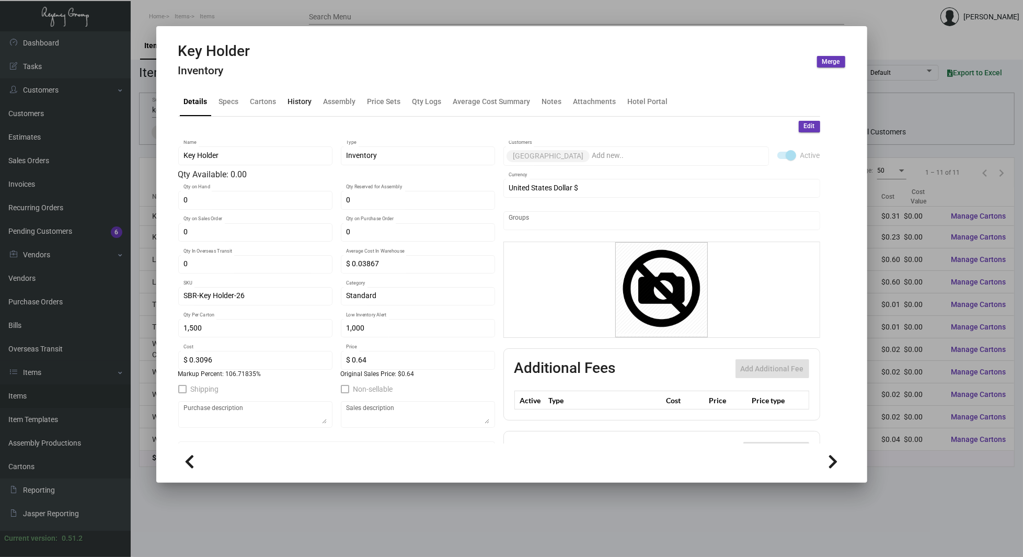
click at [291, 97] on div "History" at bounding box center [300, 101] width 24 height 11
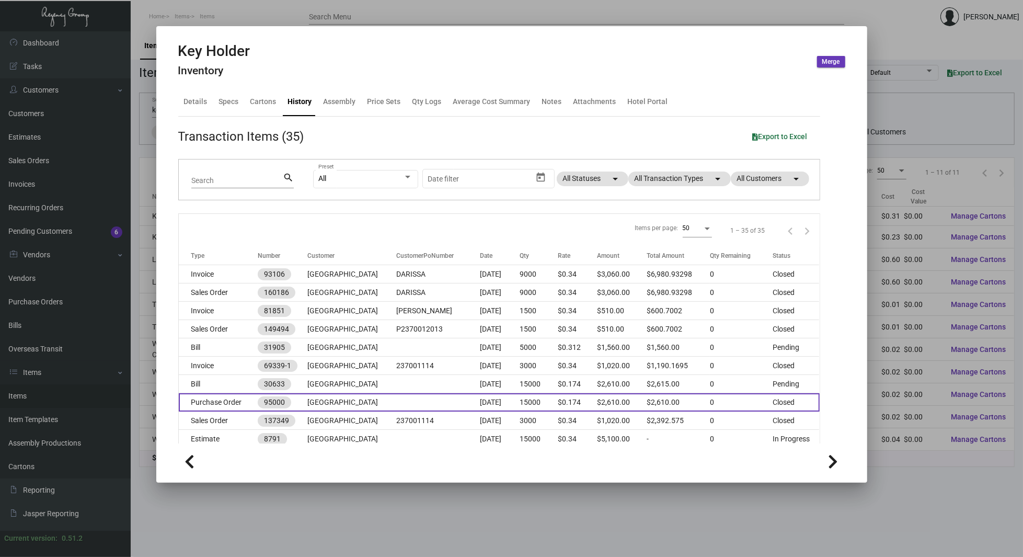
click at [385, 399] on td "[GEOGRAPHIC_DATA]" at bounding box center [351, 402] width 88 height 18
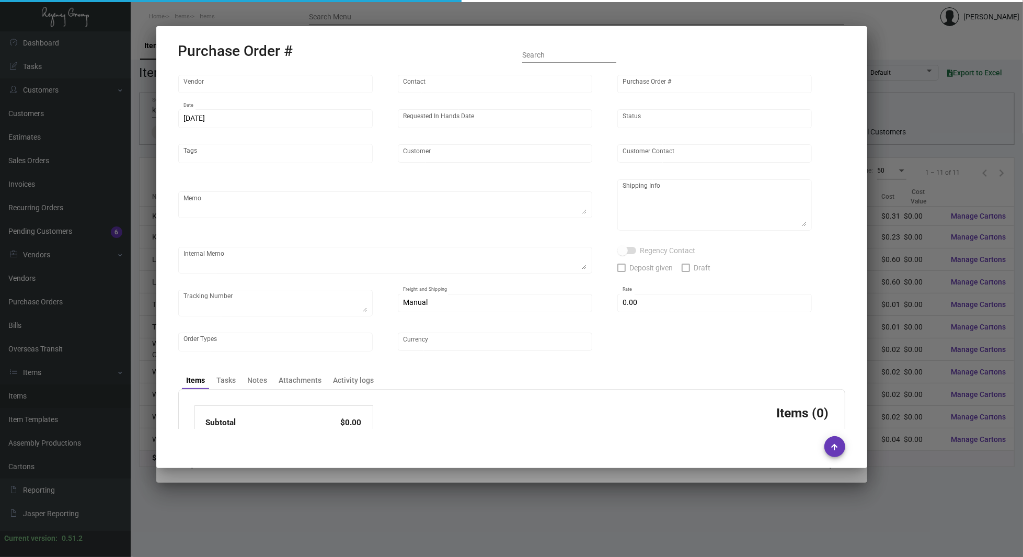
type input "Team Concept"
type input "[PERSON_NAME]"
type input "95000"
type input "[DATE]"
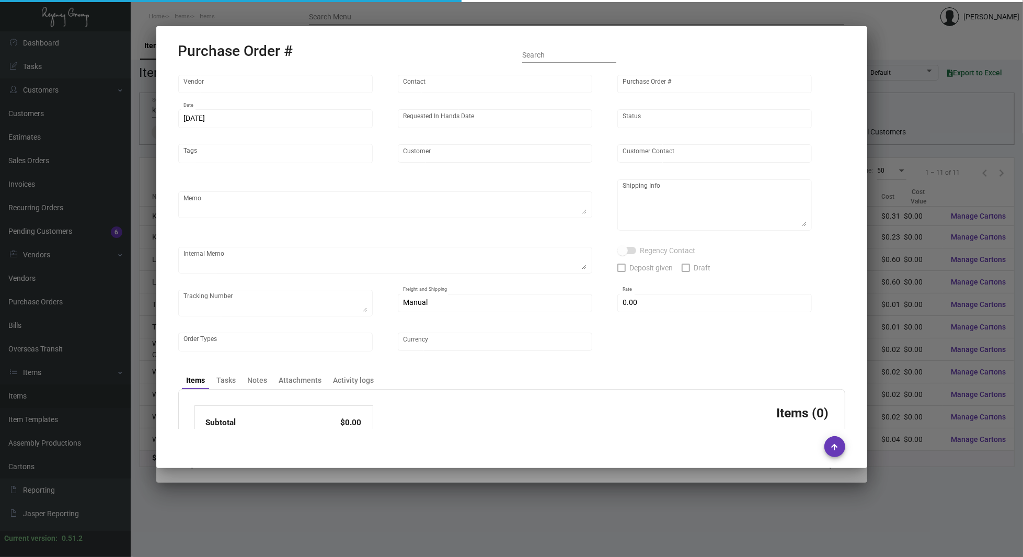
type input "[GEOGRAPHIC_DATA]"
type textarea ""NJ Warehouse The Regency Group – NJ Warehouse Attn: Receiving Department [STRE…"
type input "$ 0.00"
type input "United States Dollar $"
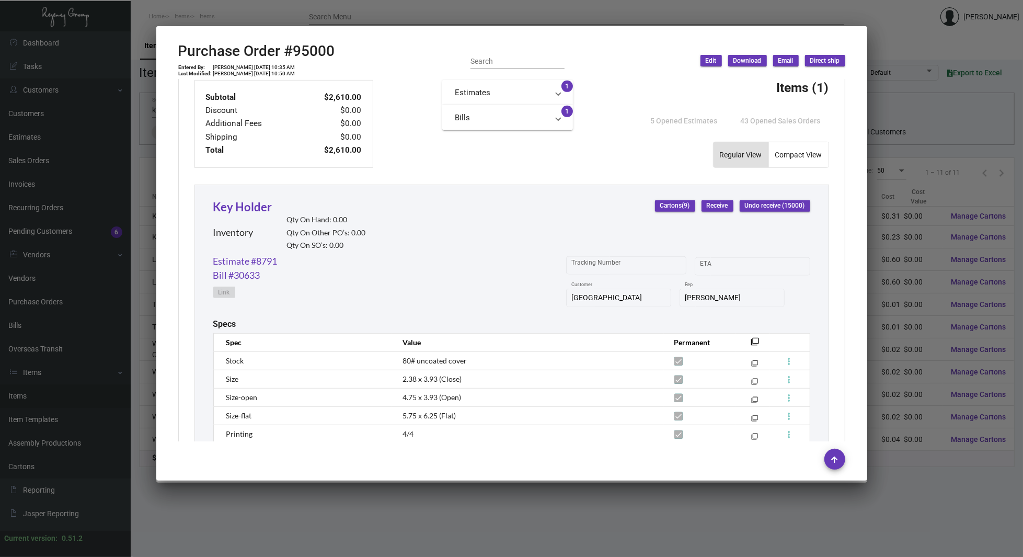
scroll to position [502, 0]
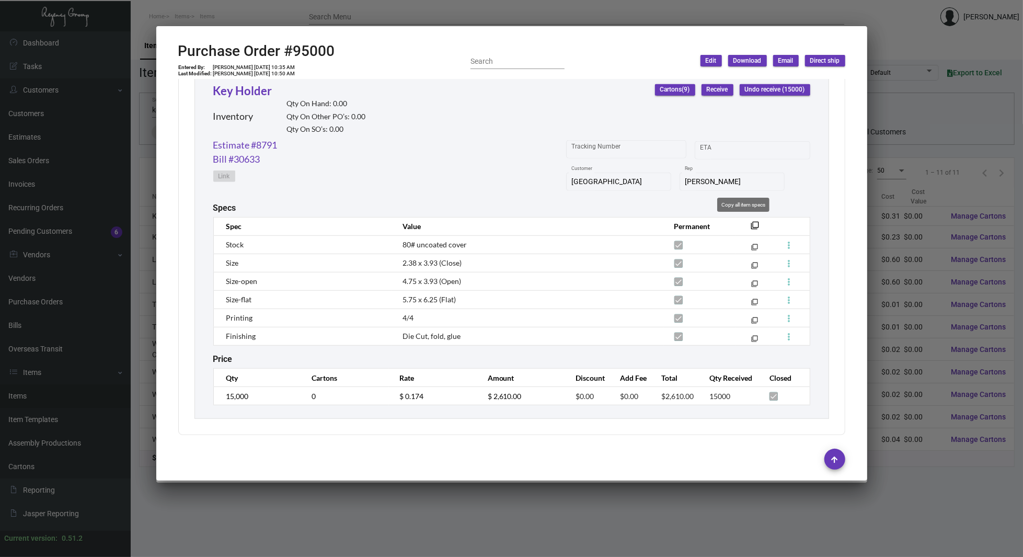
click at [751, 224] on mat-icon "filter_none" at bounding box center [755, 228] width 8 height 8
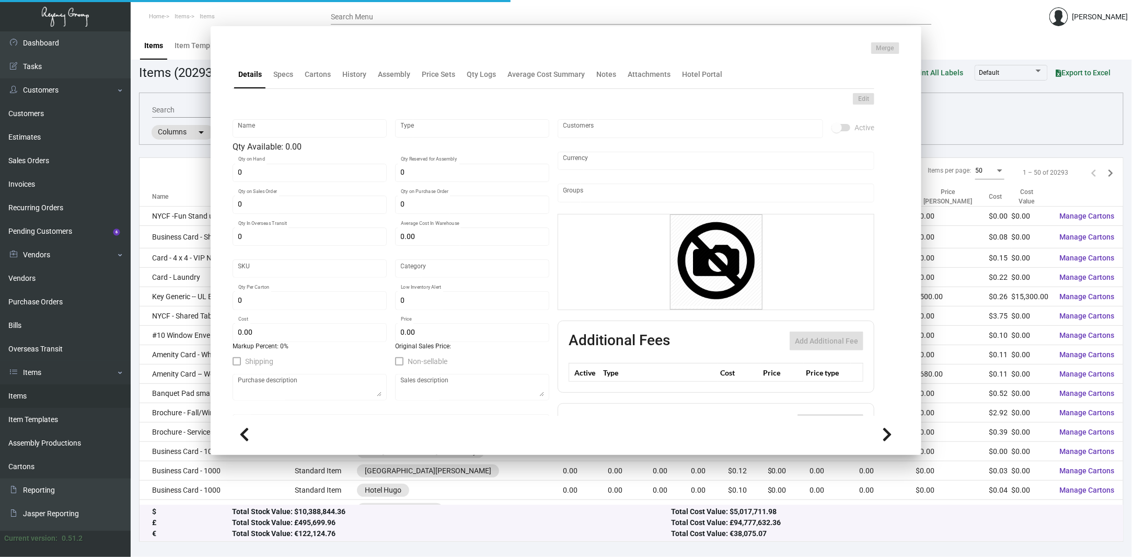
type input "Business Card - 500"
type input "Standard Item"
type input "$ 0.00"
type input "Standard"
type input "500"
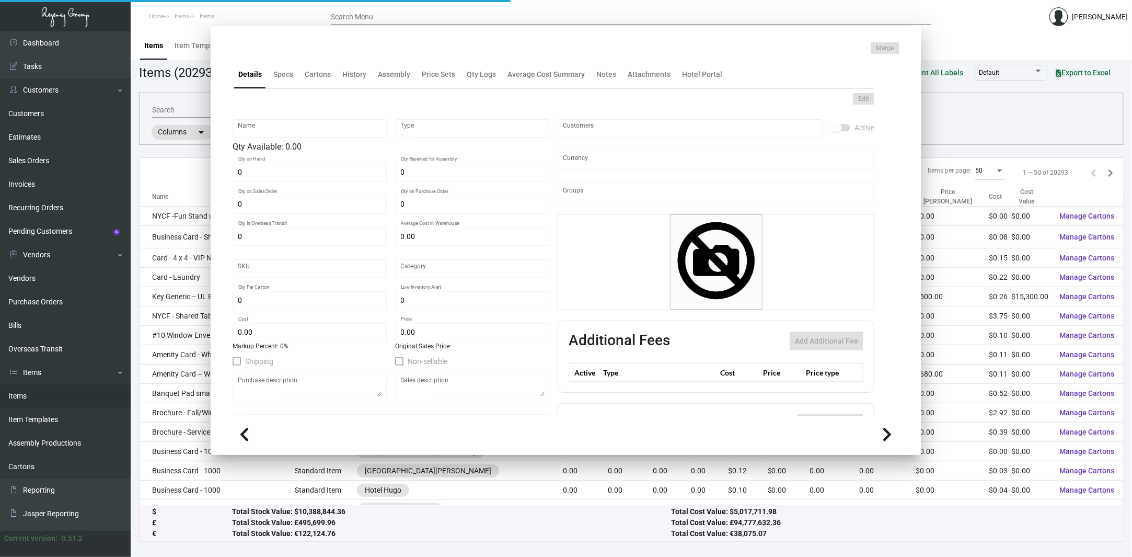
type input "$ 0.15"
type input "$ 0.59"
checkbox input "true"
type input "United States Dollar $"
